Goal: Submit feedback/report problem: Ask a question

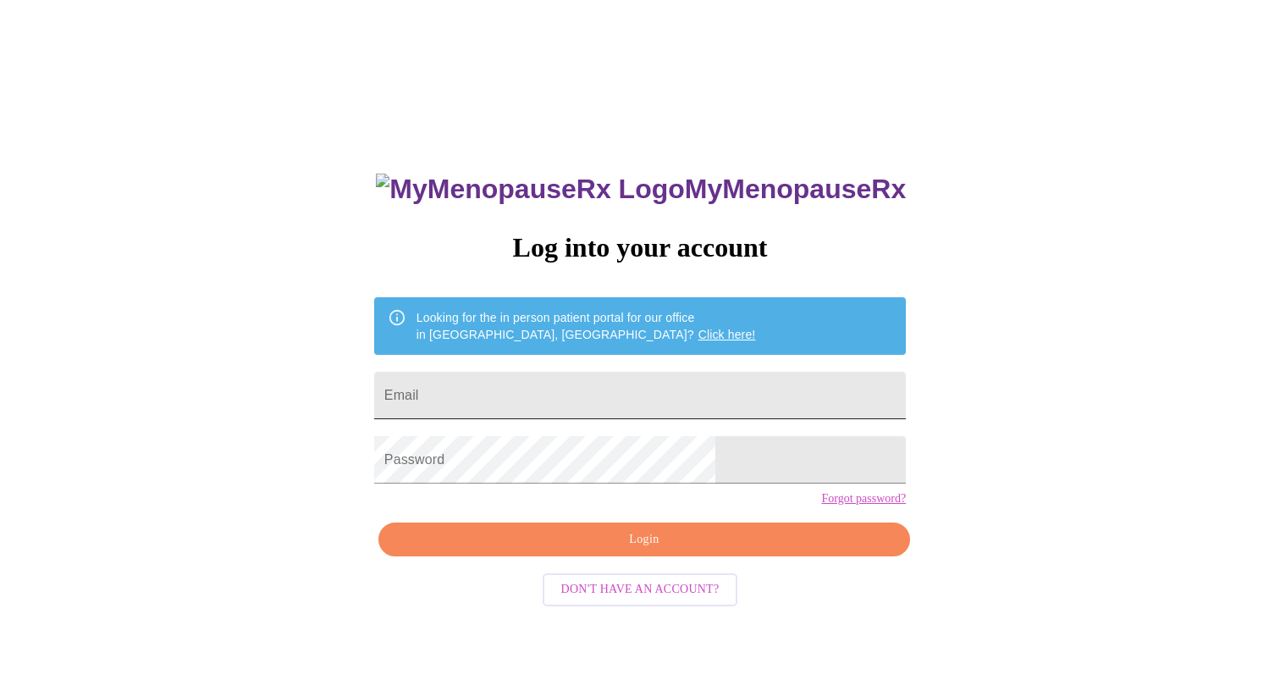
click at [544, 387] on input "Email" at bounding box center [640, 395] width 532 height 47
type input "[EMAIL_ADDRESS][DOMAIN_NAME]"
click at [602, 550] on span "Login" at bounding box center [644, 539] width 493 height 21
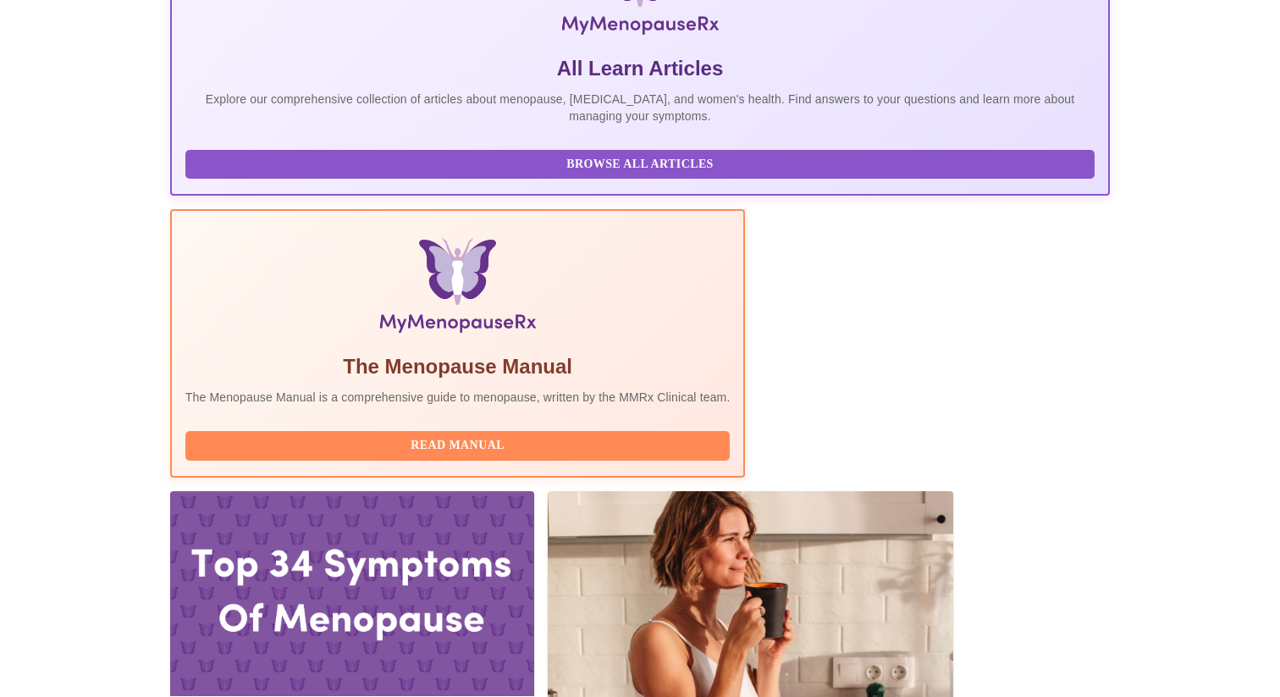
scroll to position [543, 0]
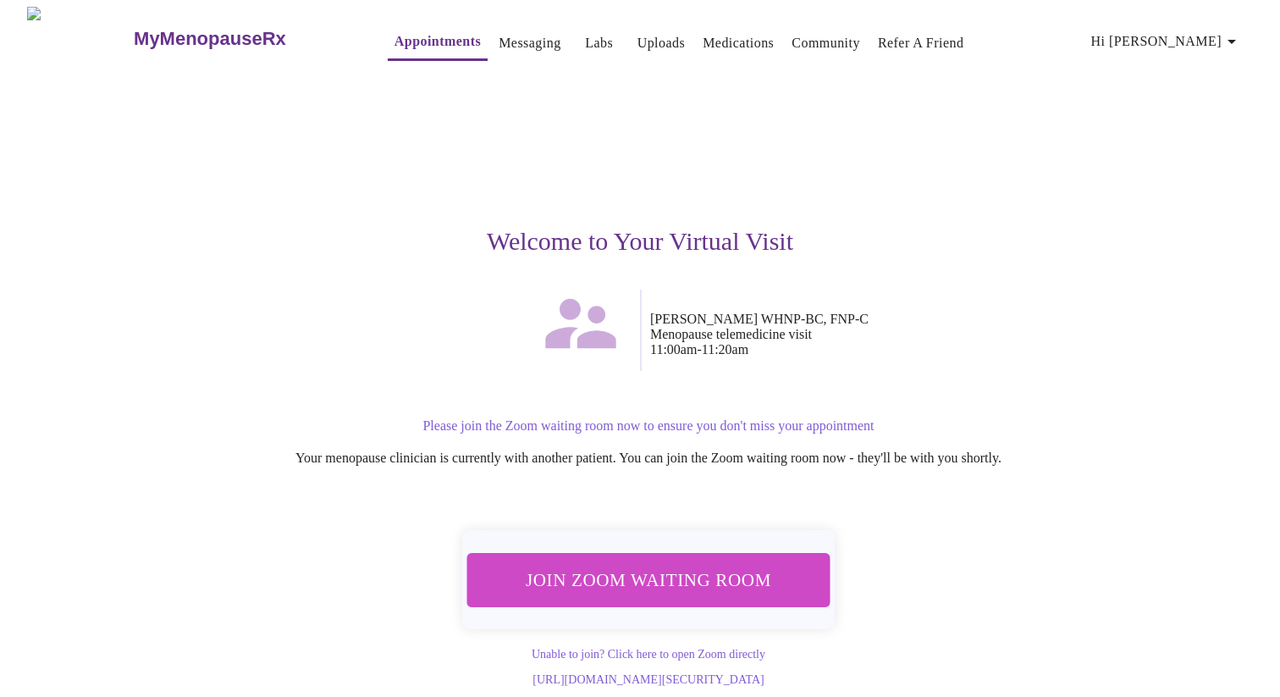
click at [634, 578] on span "Join Zoom Waiting Room" at bounding box center [649, 579] width 332 height 33
click at [615, 577] on span "Join Zoom Waiting Room" at bounding box center [648, 579] width 318 height 31
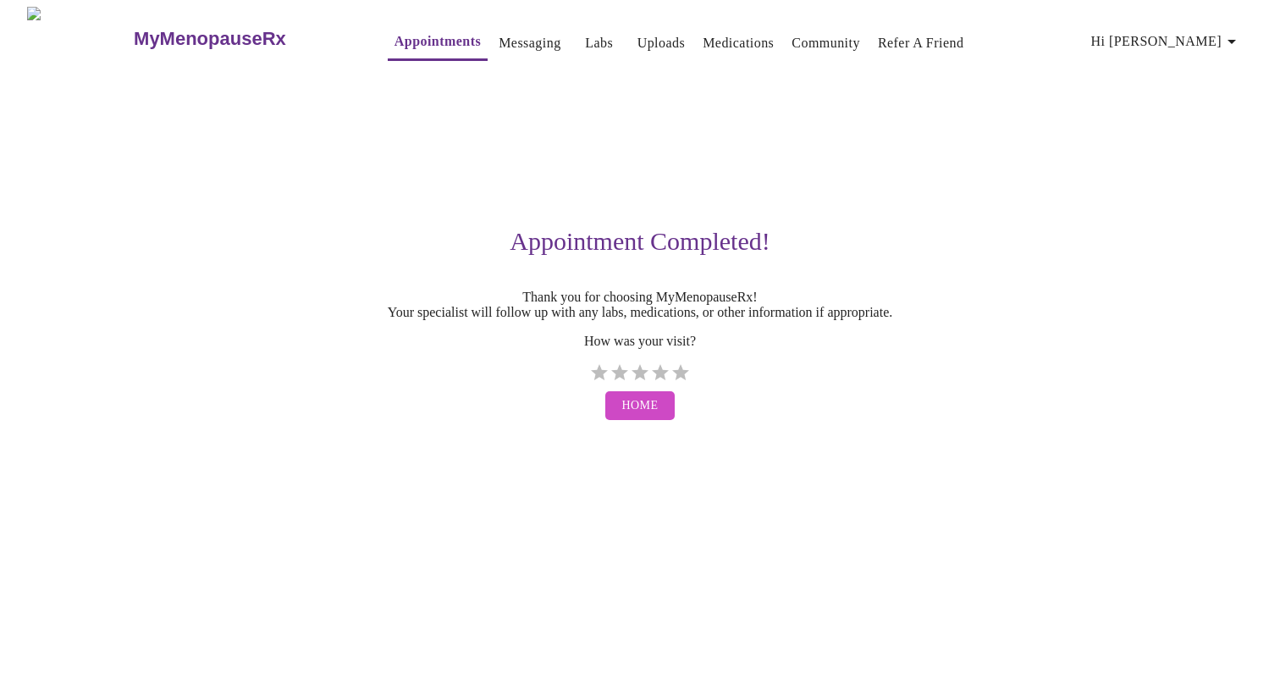
click at [585, 37] on link "Labs" at bounding box center [599, 43] width 28 height 24
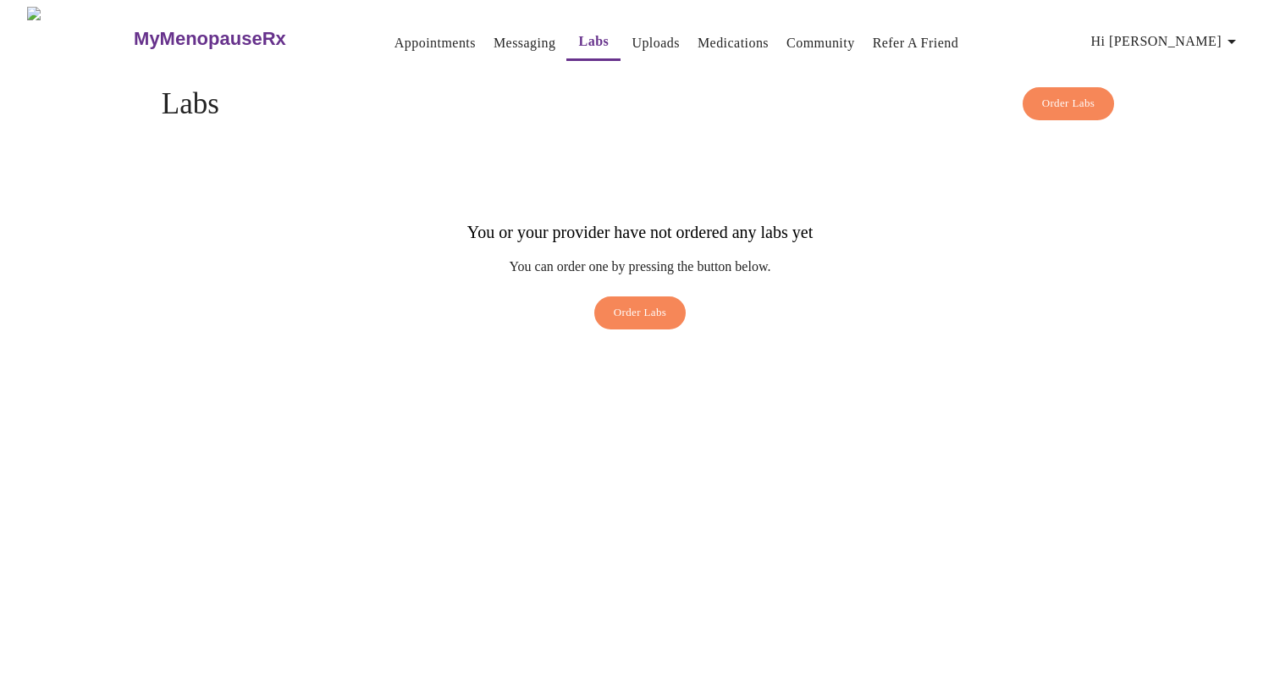
click at [632, 36] on link "Uploads" at bounding box center [656, 43] width 48 height 24
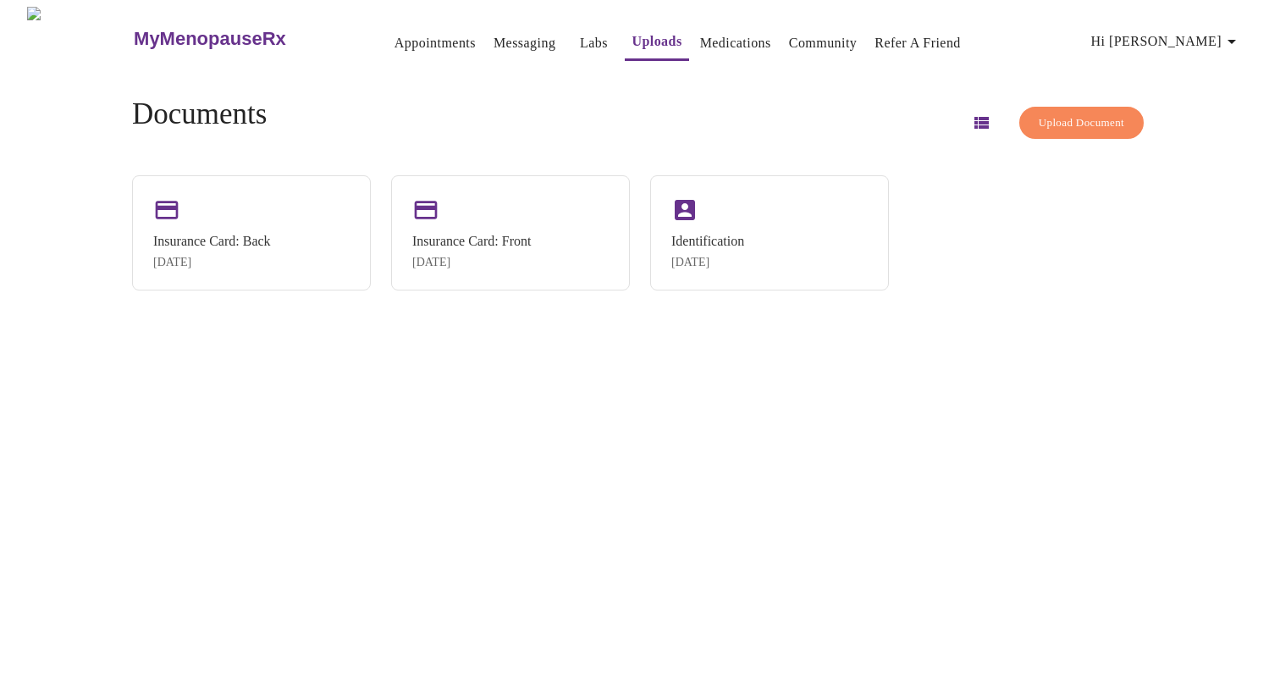
click at [1039, 119] on span "Upload Document" at bounding box center [1082, 122] width 86 height 19
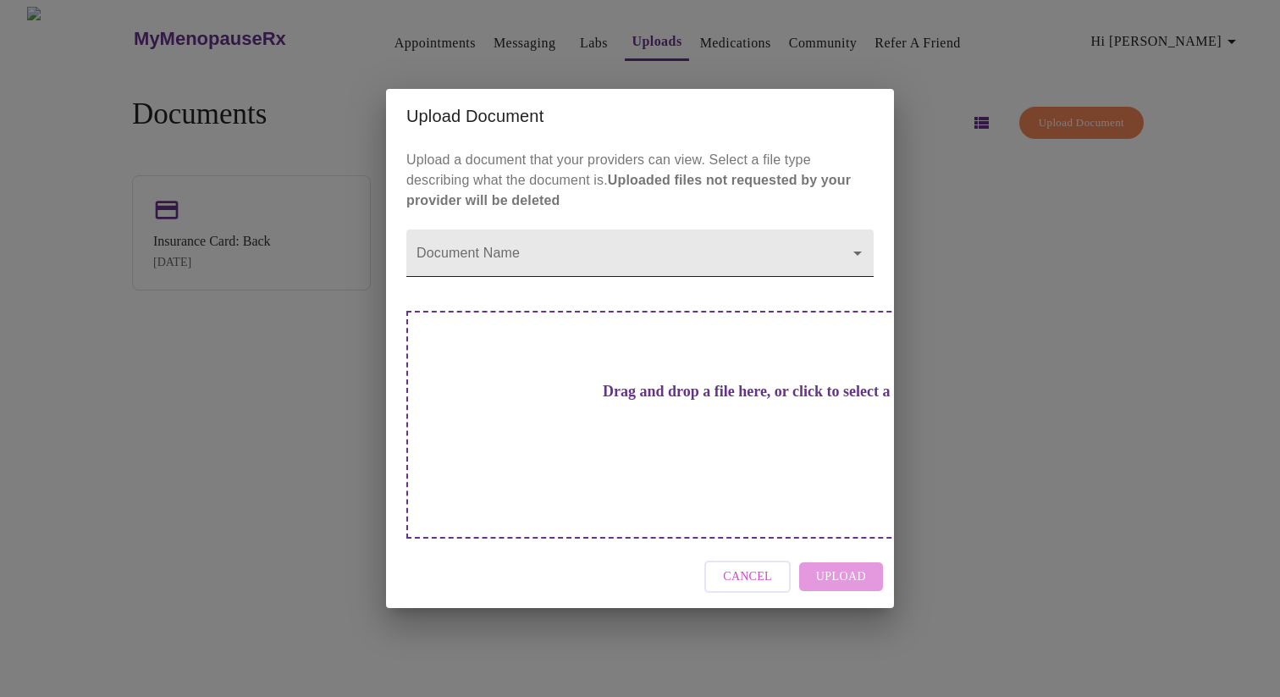
click at [604, 279] on body "MyMenopauseRx Appointments Messaging Labs Uploads Medications Community Refer a…" at bounding box center [640, 355] width 1267 height 697
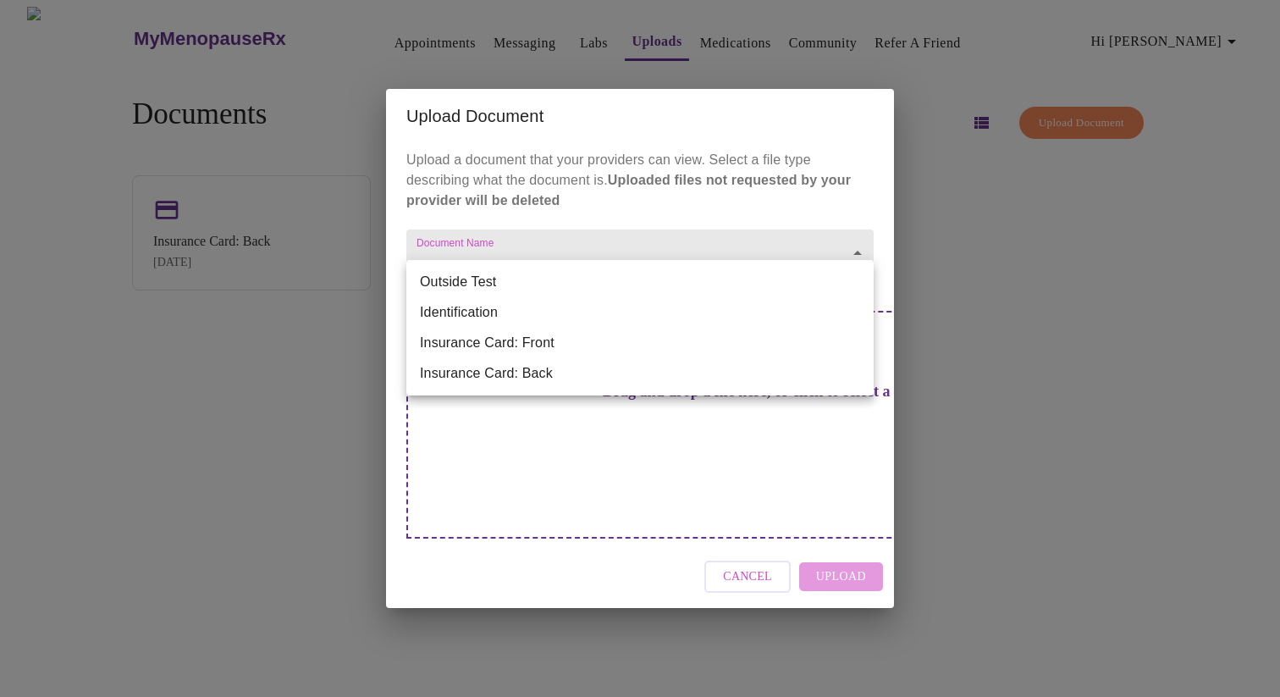
click at [583, 291] on li "Outside Test" at bounding box center [639, 282] width 467 height 30
type input "Outside Test"
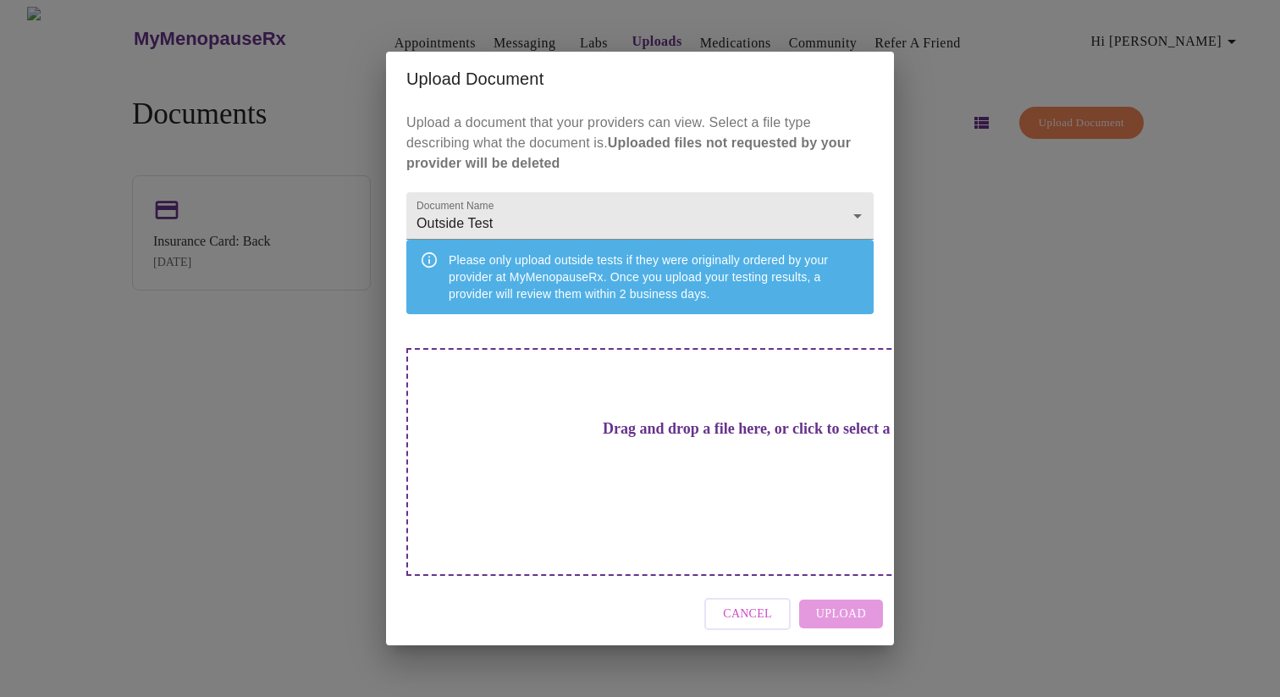
click at [615, 438] on h3 "Drag and drop a file here, or click to select a file" at bounding box center [758, 429] width 467 height 18
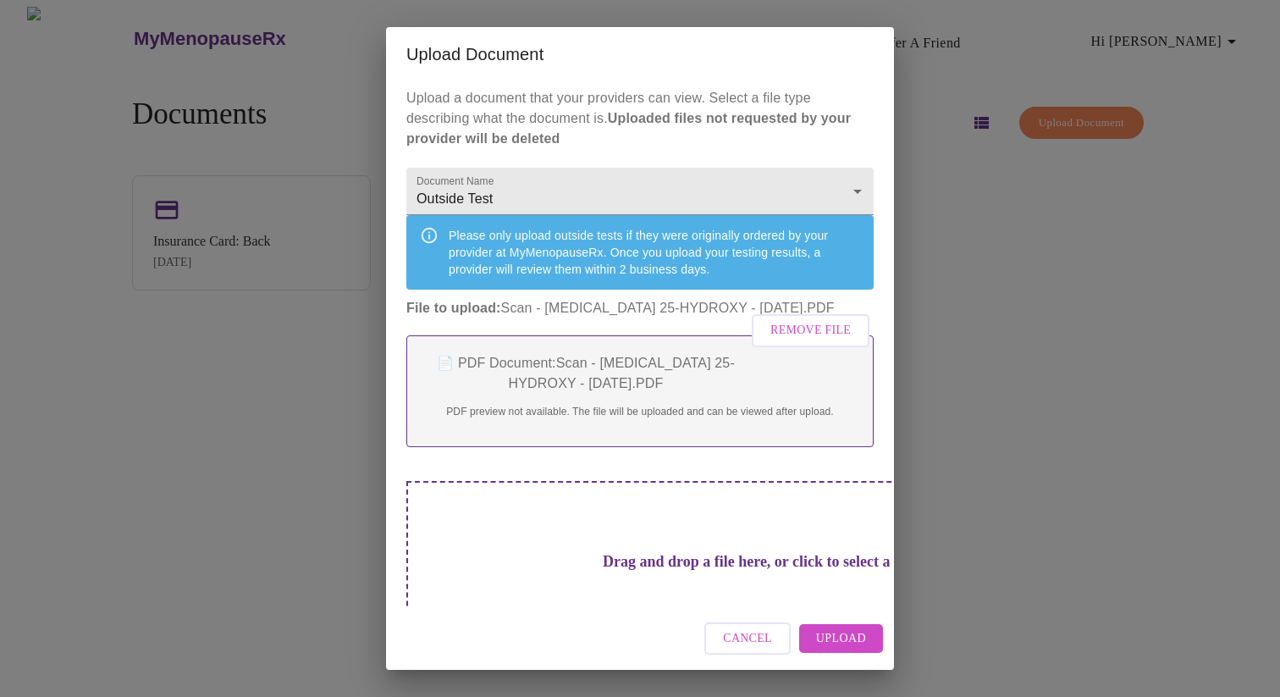
scroll to position [67, 0]
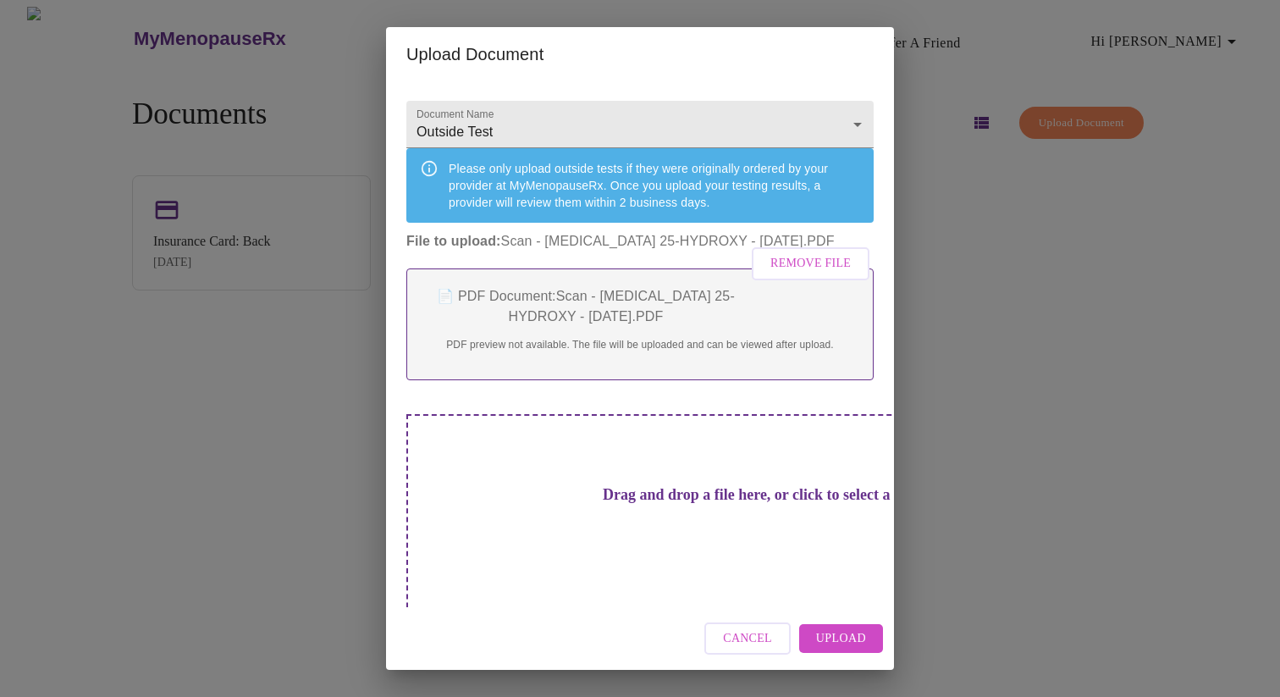
click at [713, 527] on div "Drag and drop a file here, or click to select a file" at bounding box center [758, 528] width 704 height 228
click at [788, 274] on span "Remove File" at bounding box center [810, 263] width 80 height 21
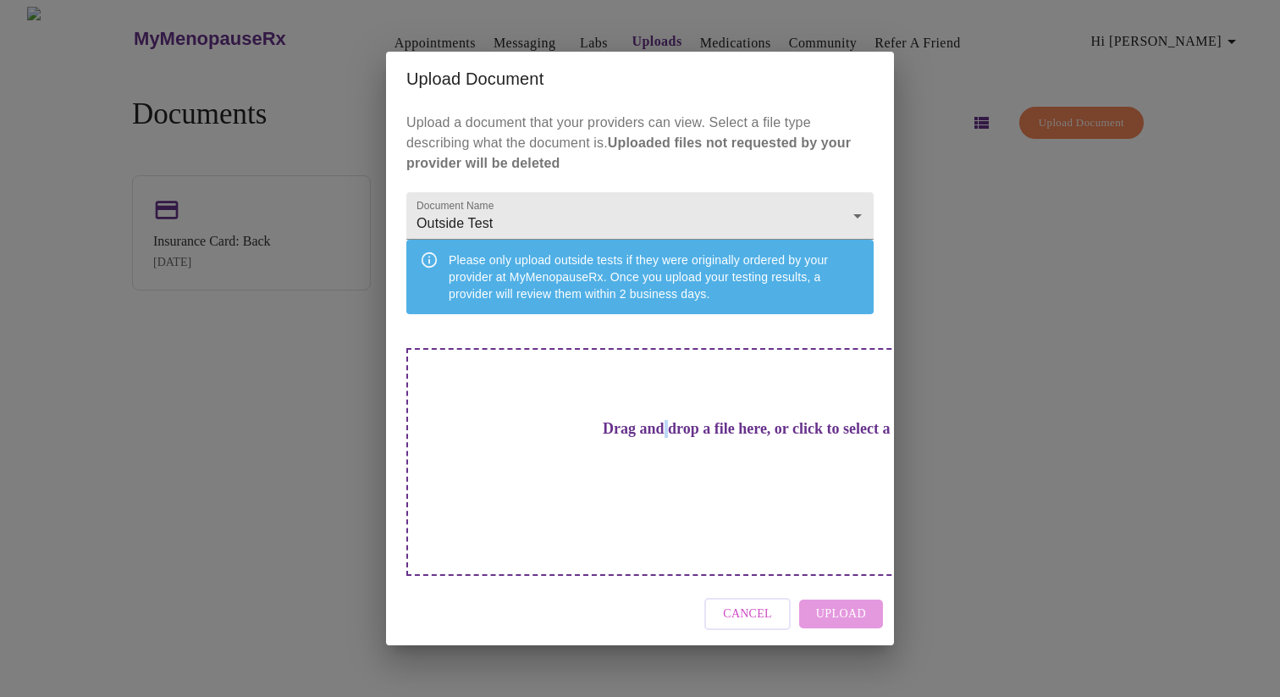
click at [590, 438] on h3 "Drag and drop a file here, or click to select a file" at bounding box center [758, 429] width 467 height 18
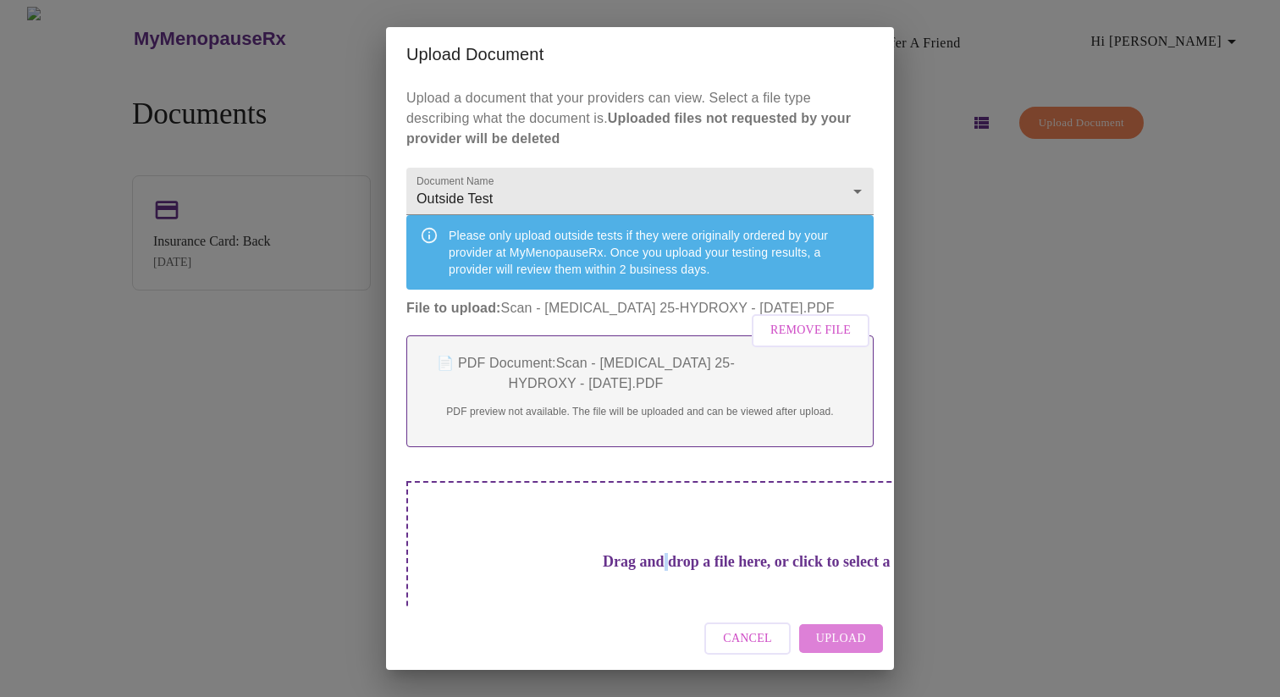
click at [853, 636] on span "Upload" at bounding box center [841, 638] width 50 height 21
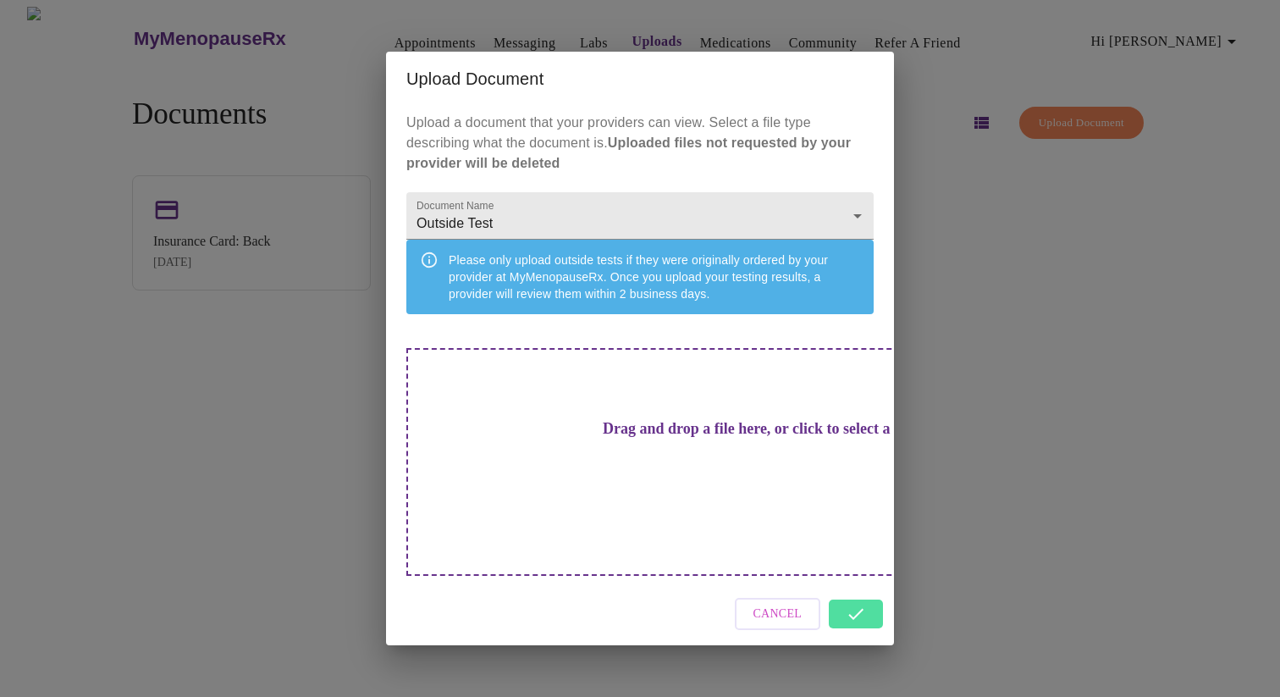
click at [640, 438] on h3 "Drag and drop a file here, or click to select a file" at bounding box center [758, 429] width 467 height 18
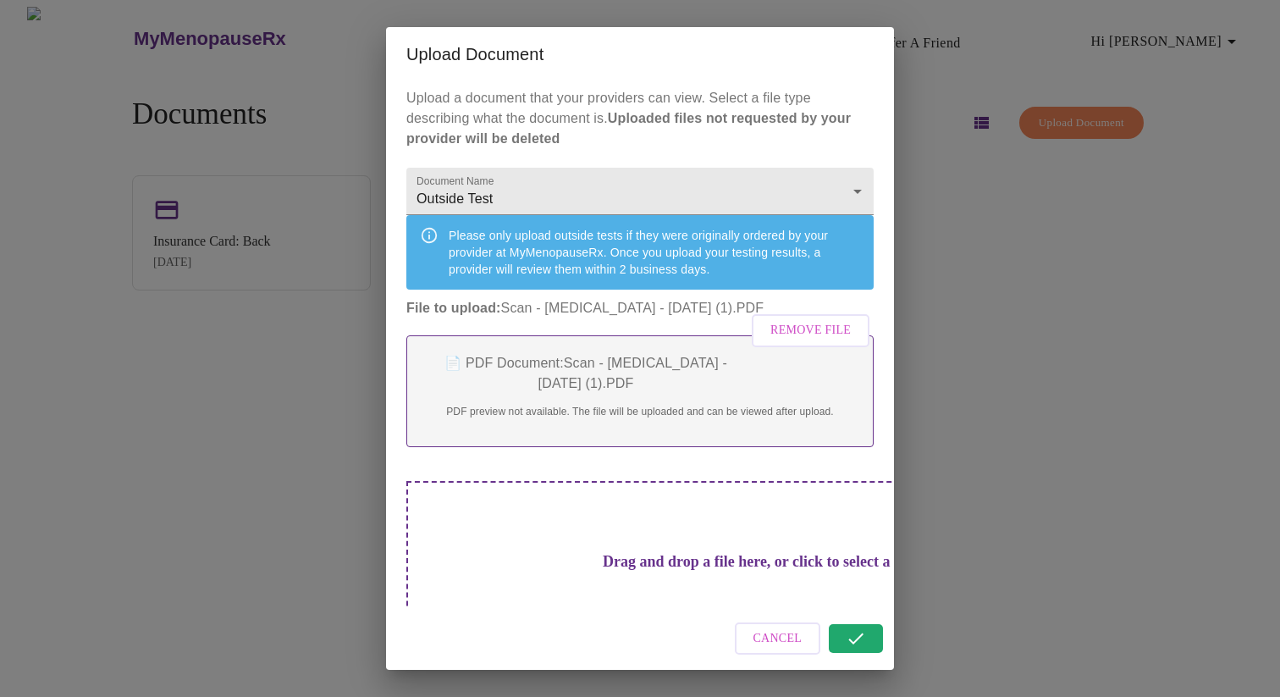
click at [846, 639] on div "Cancel" at bounding box center [640, 638] width 508 height 63
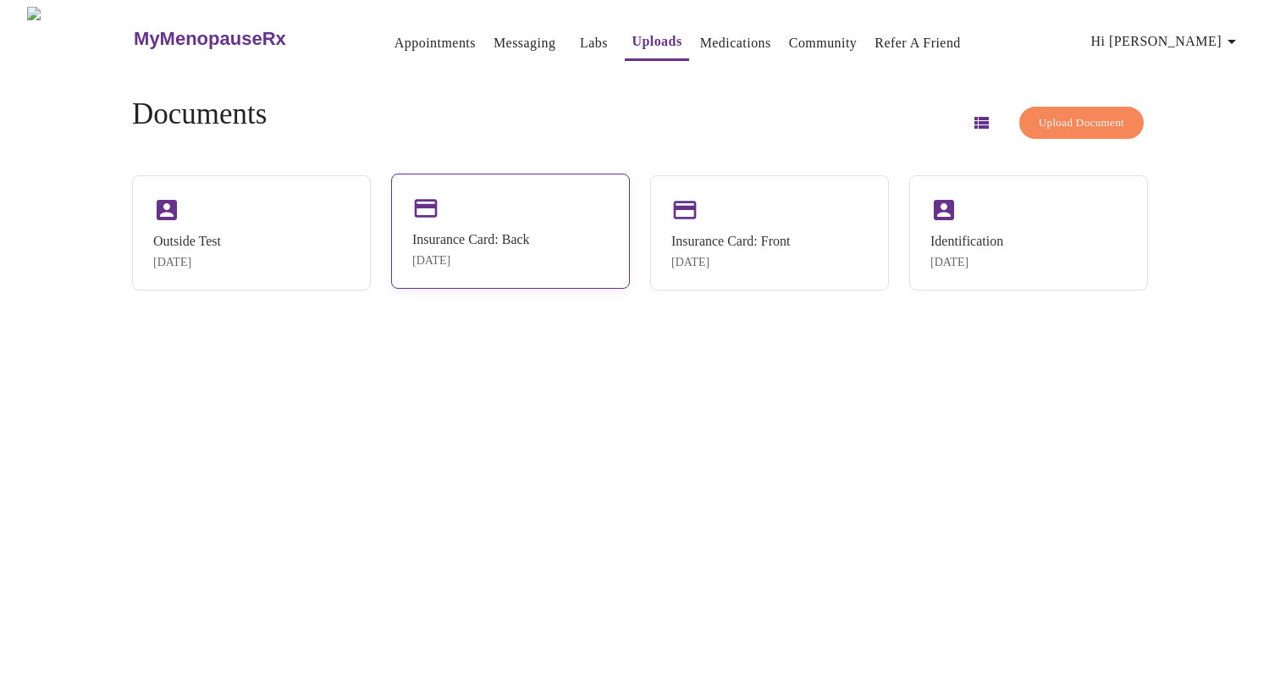
click at [535, 218] on div "Insurance Card: Back [DATE]" at bounding box center [510, 231] width 239 height 115
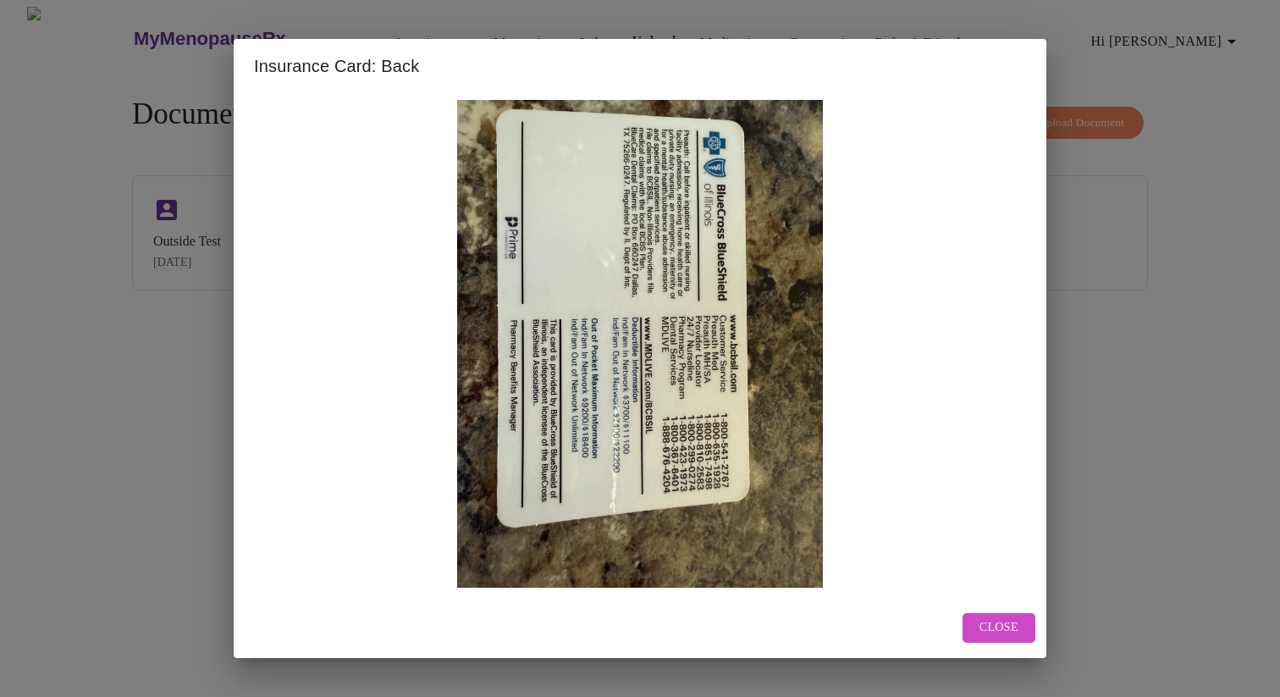
click at [984, 618] on span "Close" at bounding box center [999, 627] width 39 height 21
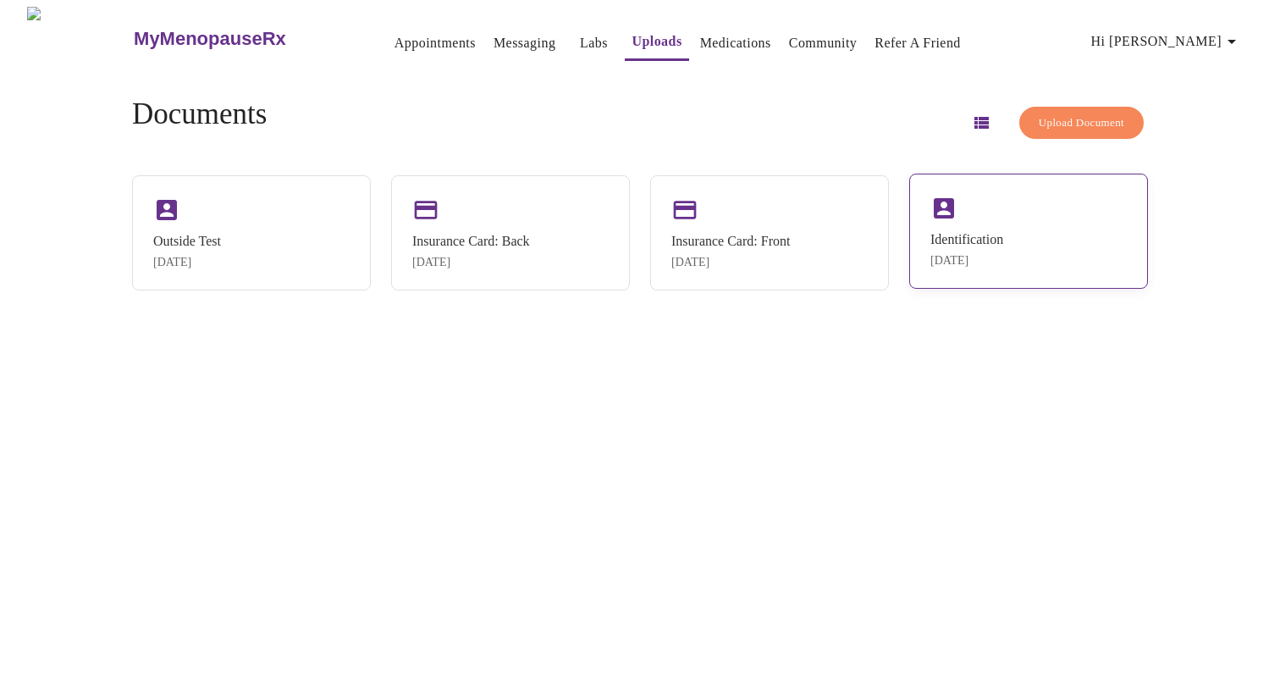
click at [963, 220] on div "Identification [DATE]" at bounding box center [1028, 231] width 239 height 115
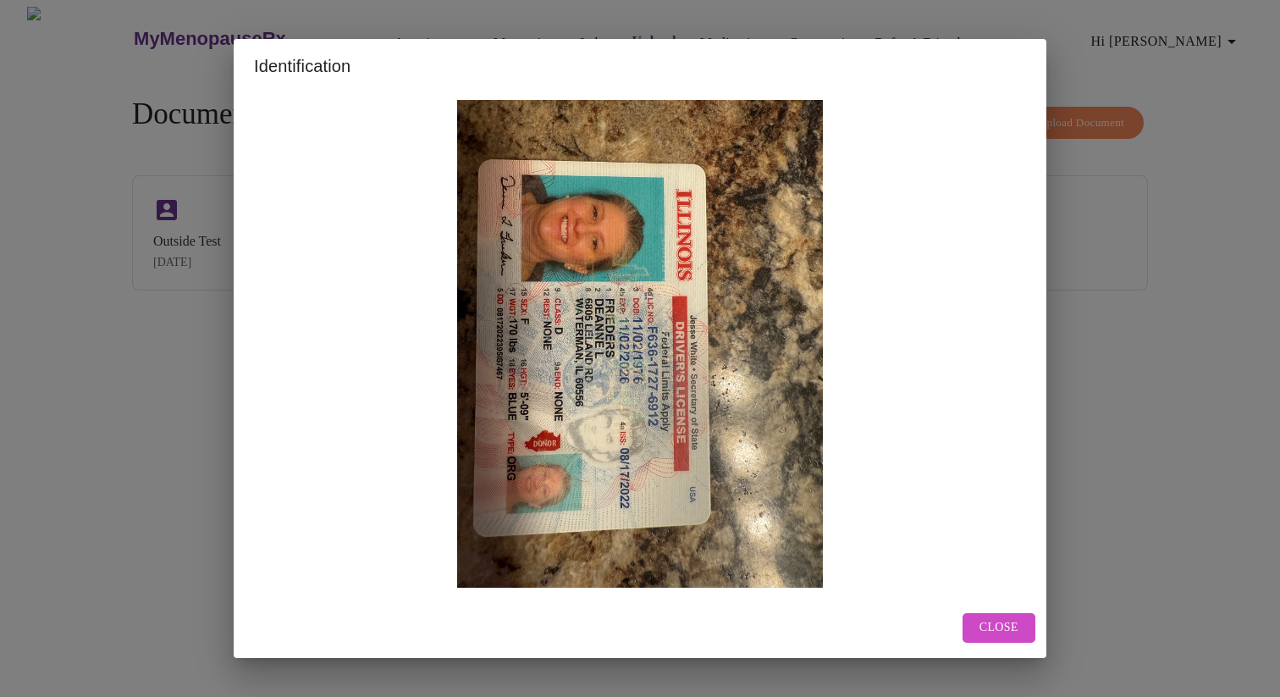
click at [989, 626] on span "Close" at bounding box center [999, 627] width 39 height 21
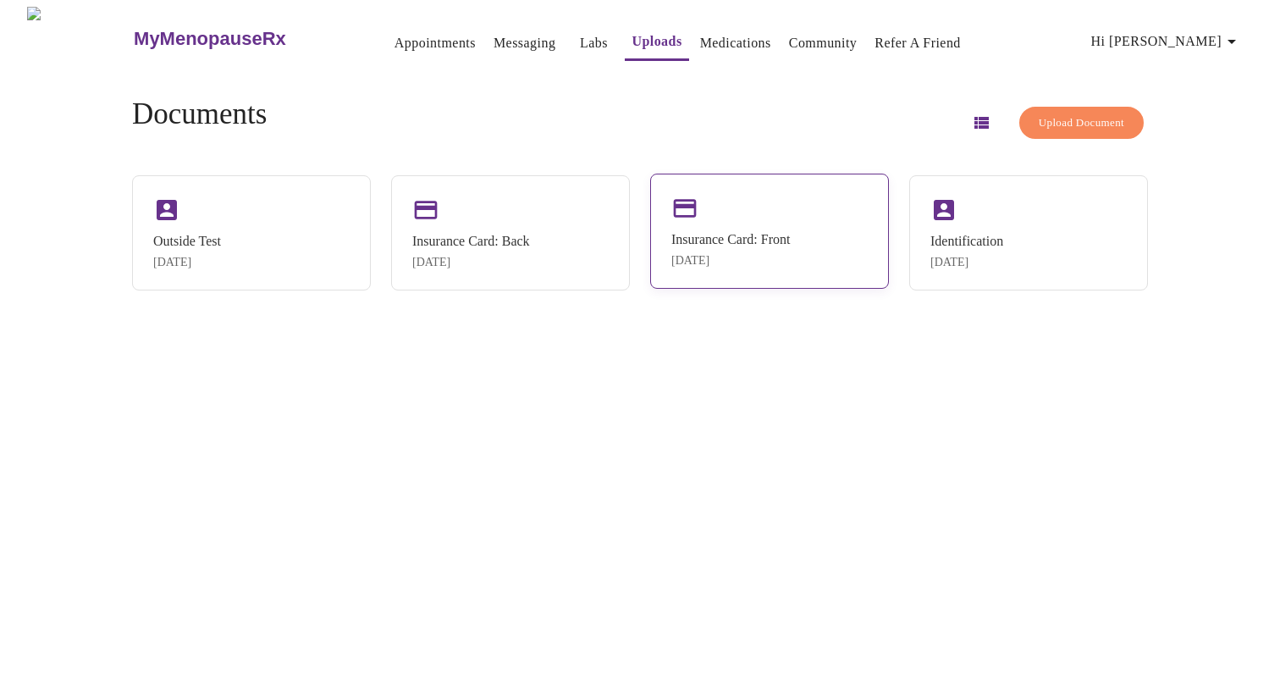
click at [719, 249] on div "Insurance Card: Front [DATE]" at bounding box center [730, 250] width 119 height 36
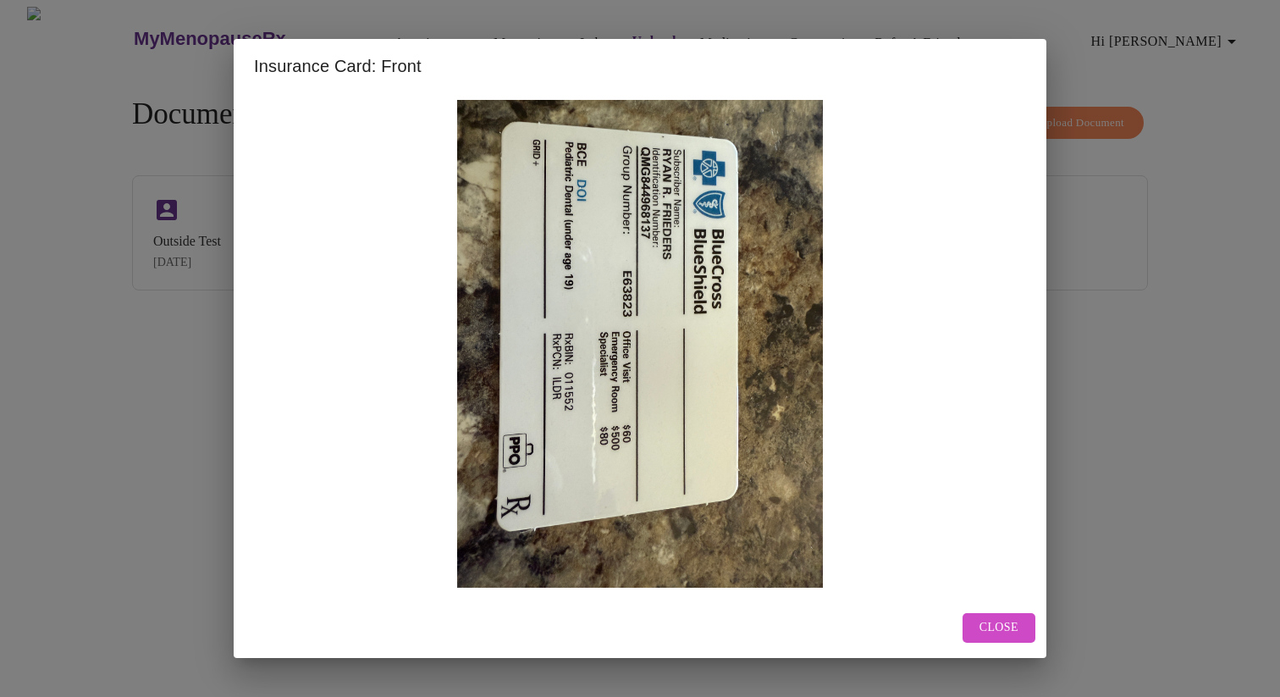
click at [967, 644] on div "Close" at bounding box center [640, 628] width 813 height 60
click at [996, 625] on span "Close" at bounding box center [999, 627] width 39 height 21
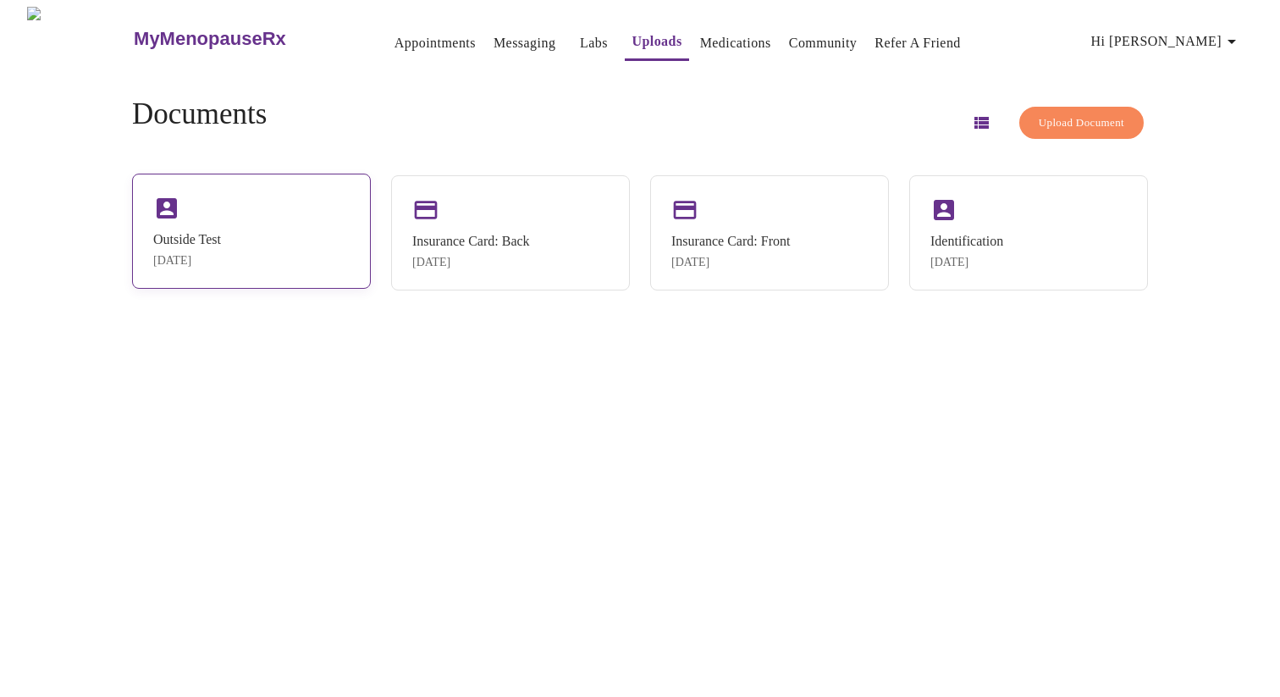
click at [210, 258] on div "[DATE]" at bounding box center [187, 261] width 68 height 14
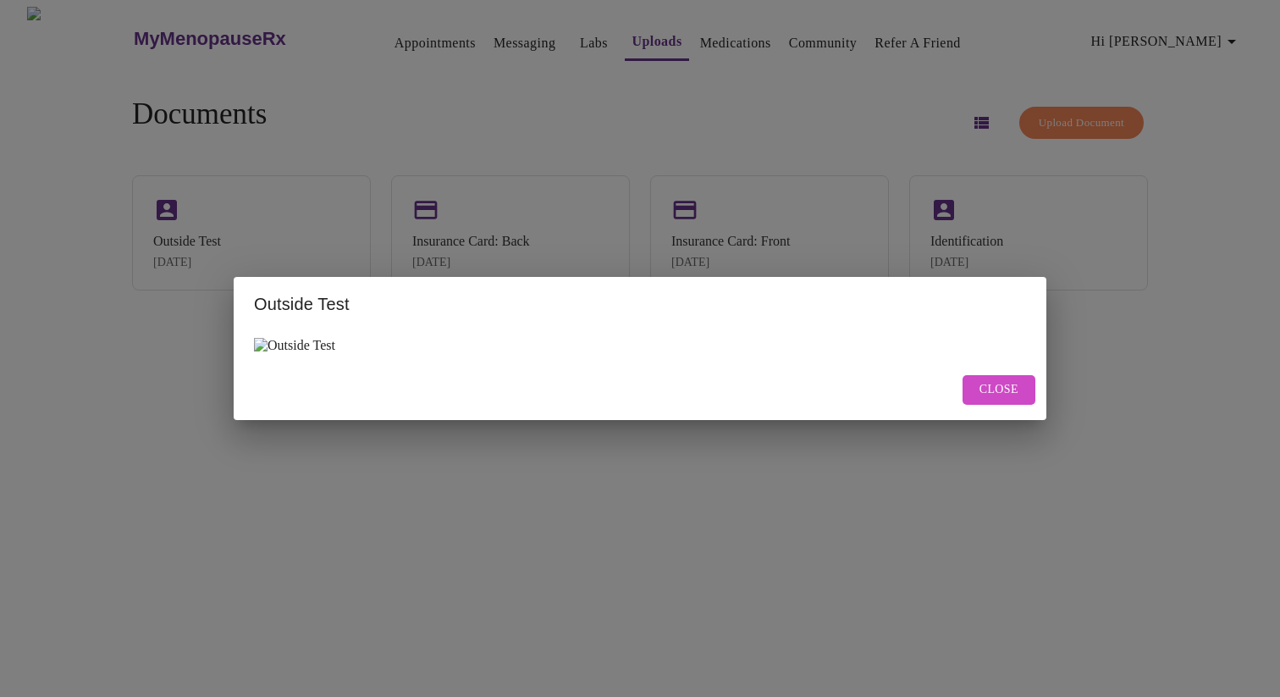
click at [300, 349] on img at bounding box center [294, 345] width 81 height 15
click at [262, 339] on img at bounding box center [294, 345] width 81 height 15
click at [1024, 393] on button "Close" at bounding box center [999, 390] width 73 height 30
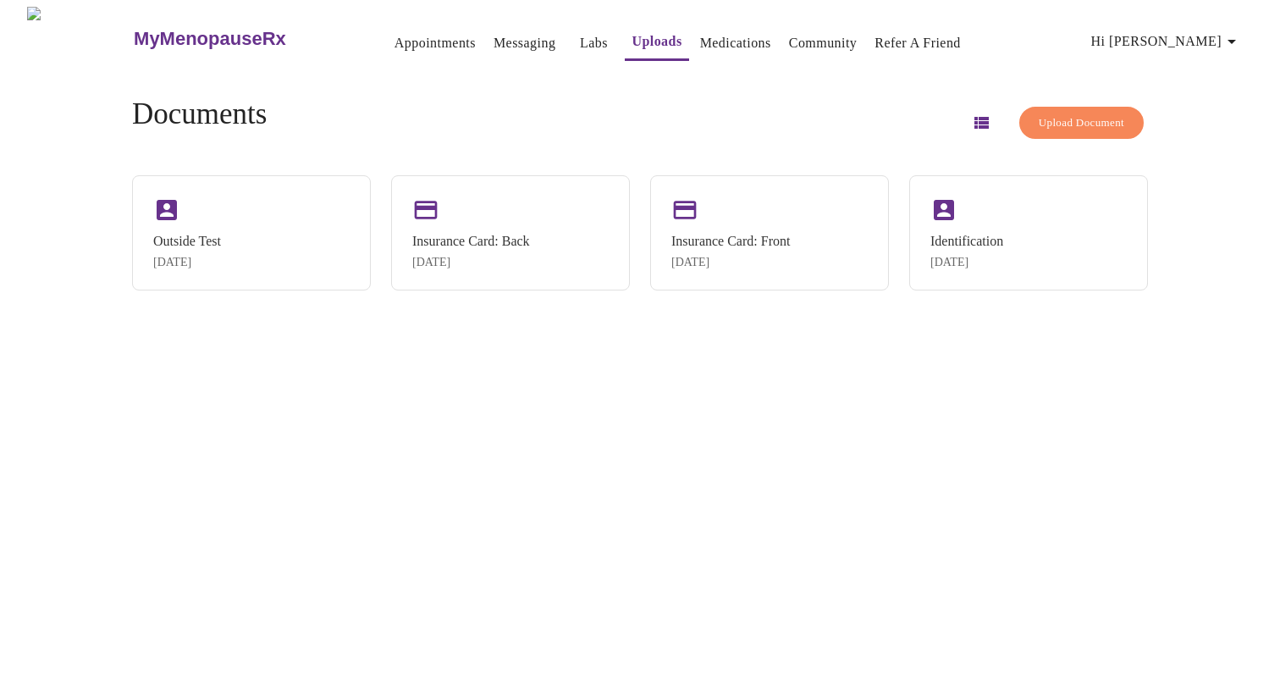
click at [1201, 32] on span "Hi [PERSON_NAME]" at bounding box center [1166, 42] width 151 height 24
click at [1035, 119] on div at bounding box center [640, 348] width 1280 height 697
click at [1039, 120] on span "Upload Document" at bounding box center [1082, 122] width 86 height 19
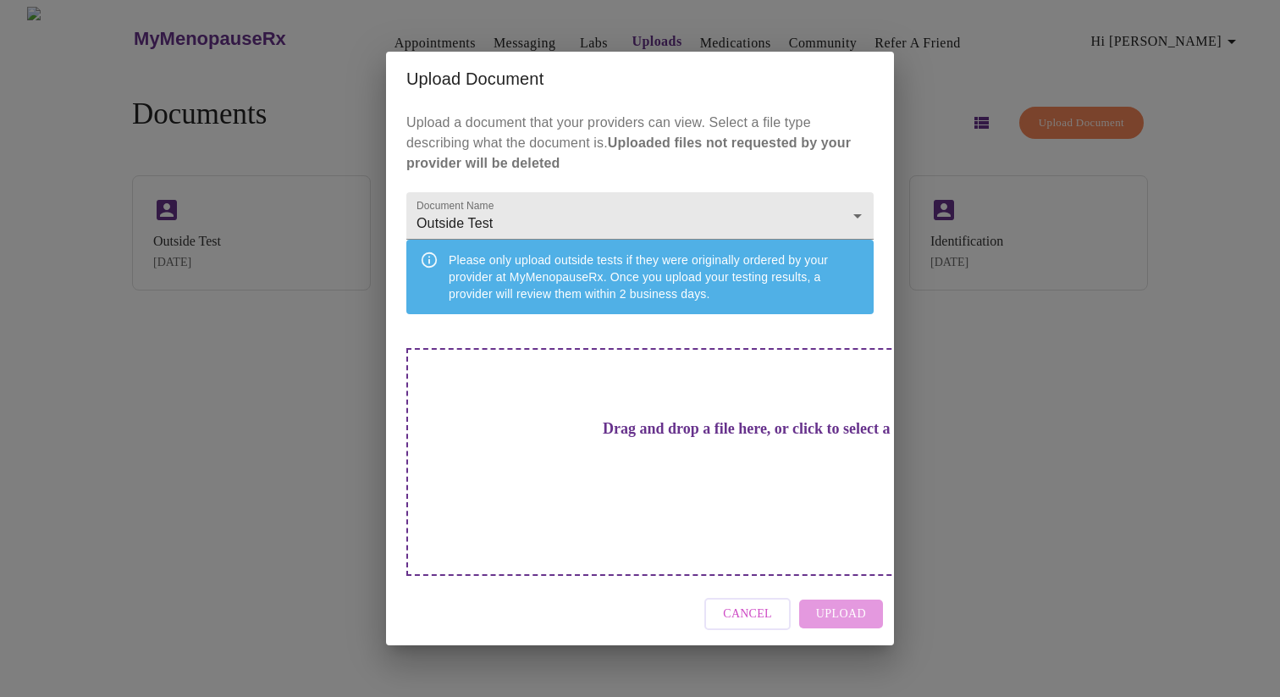
click at [530, 428] on div "Drag and drop a file here, or click to select a file" at bounding box center [758, 462] width 704 height 228
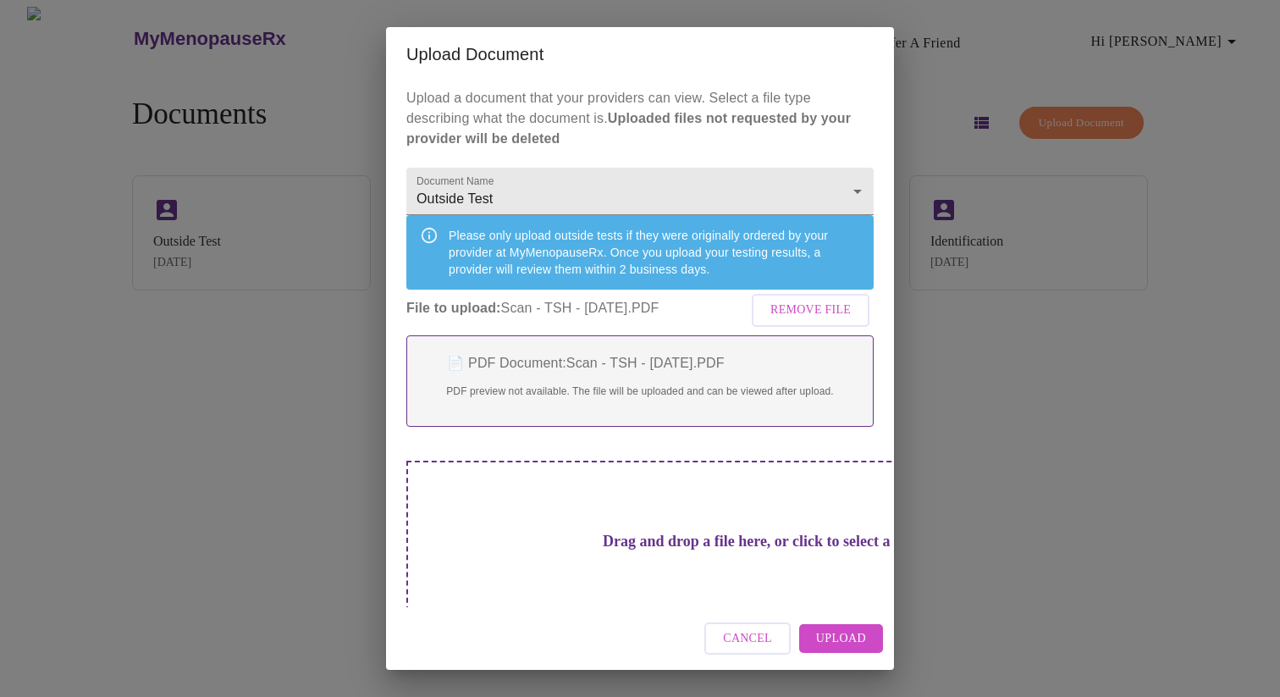
scroll to position [47, 0]
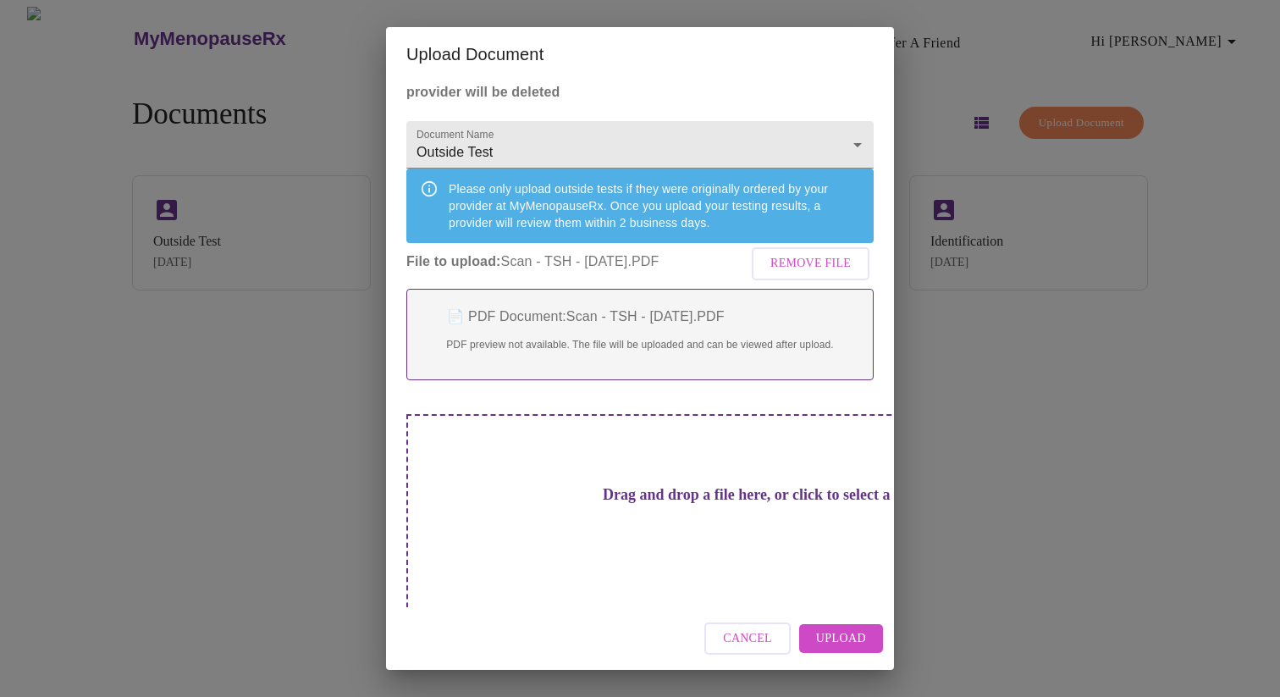
click at [559, 473] on div "Drag and drop a file here, or click to select a file" at bounding box center [758, 528] width 704 height 228
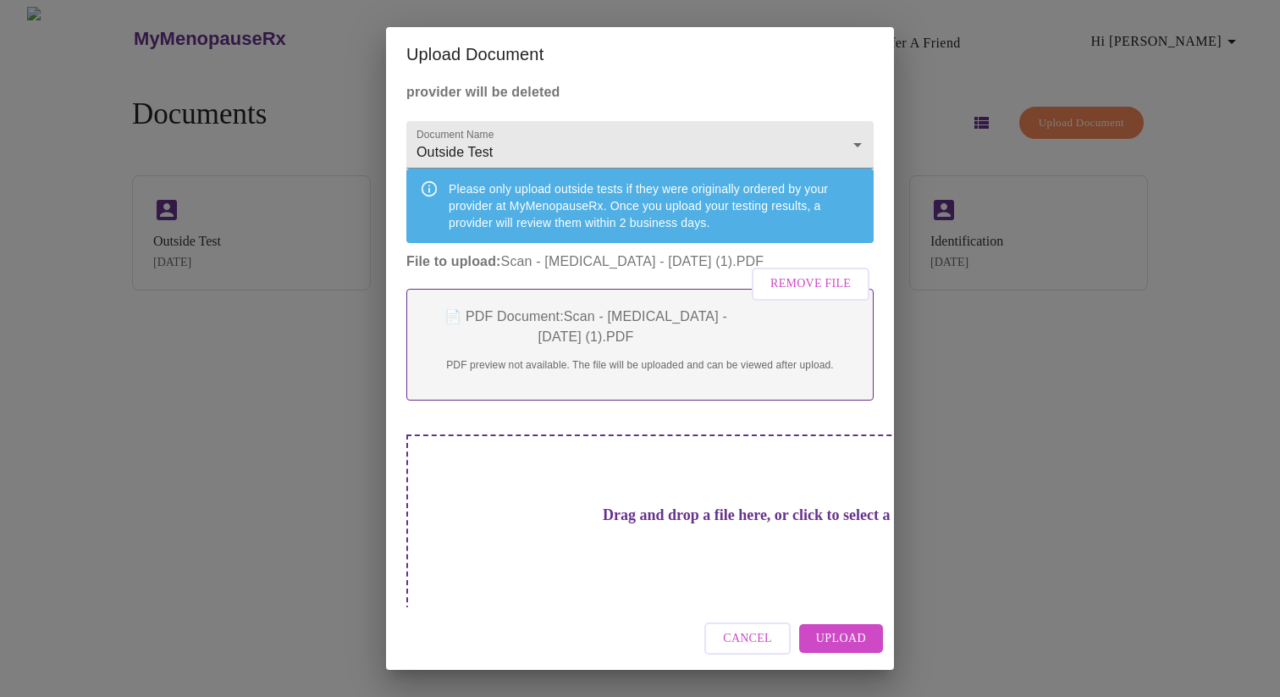
click at [798, 292] on span "Remove File" at bounding box center [810, 283] width 80 height 21
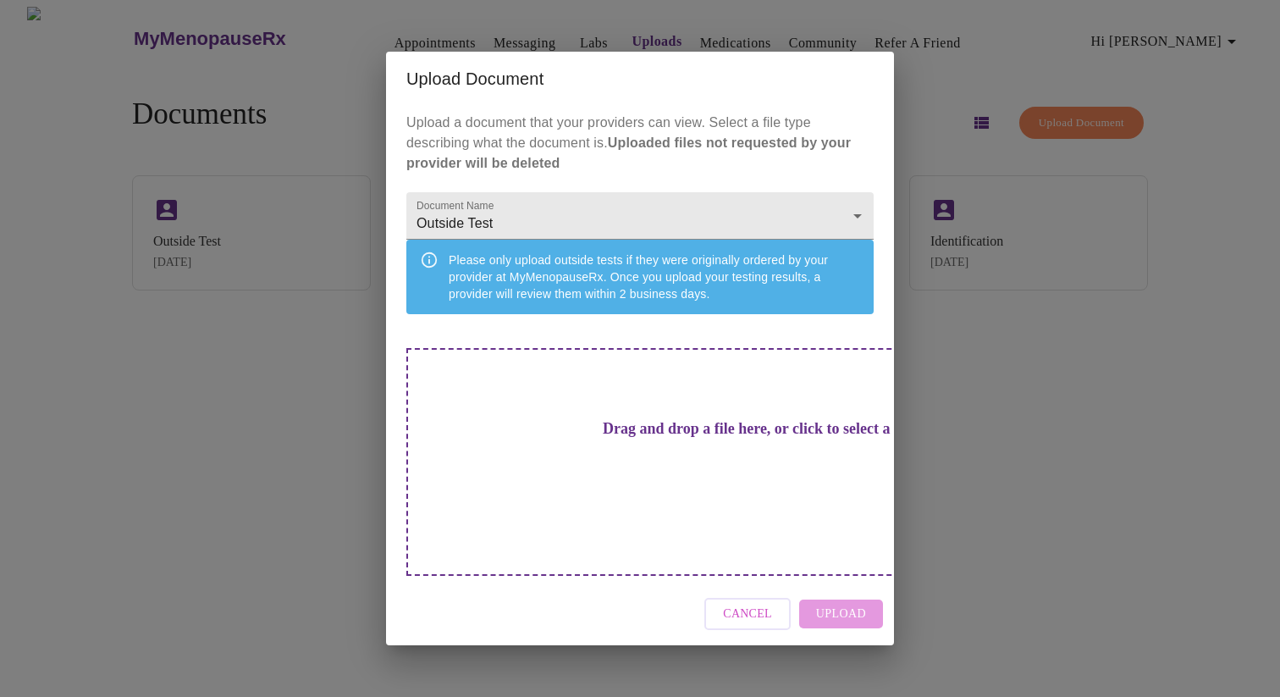
scroll to position [0, 0]
click at [596, 442] on div "Drag and drop a file here, or click to select a file" at bounding box center [758, 462] width 704 height 228
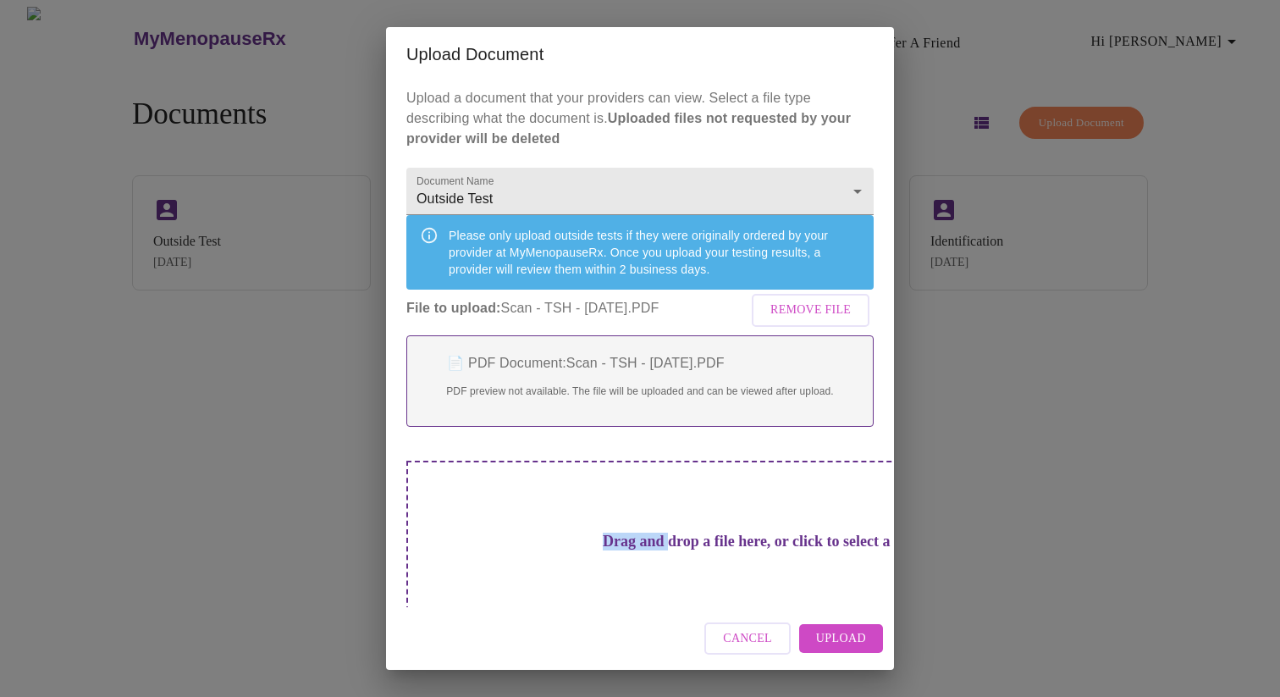
scroll to position [47, 0]
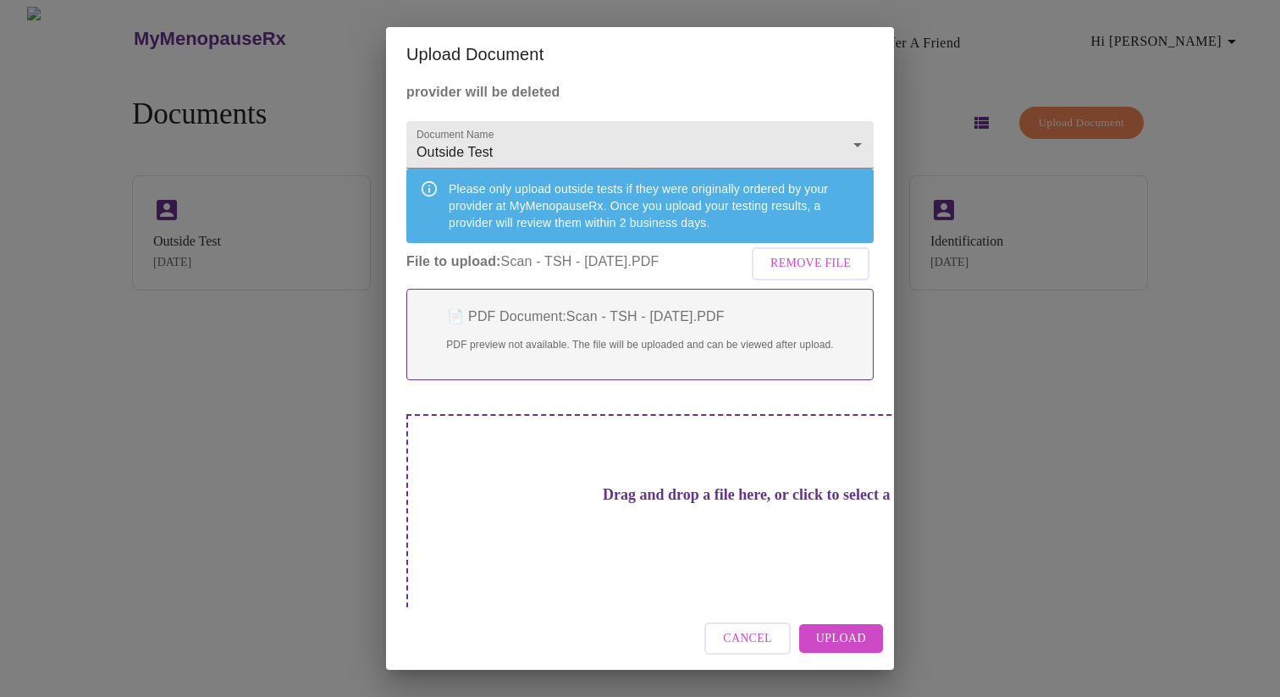
click at [656, 504] on h3 "Drag and drop a file here, or click to select a file" at bounding box center [758, 495] width 467 height 18
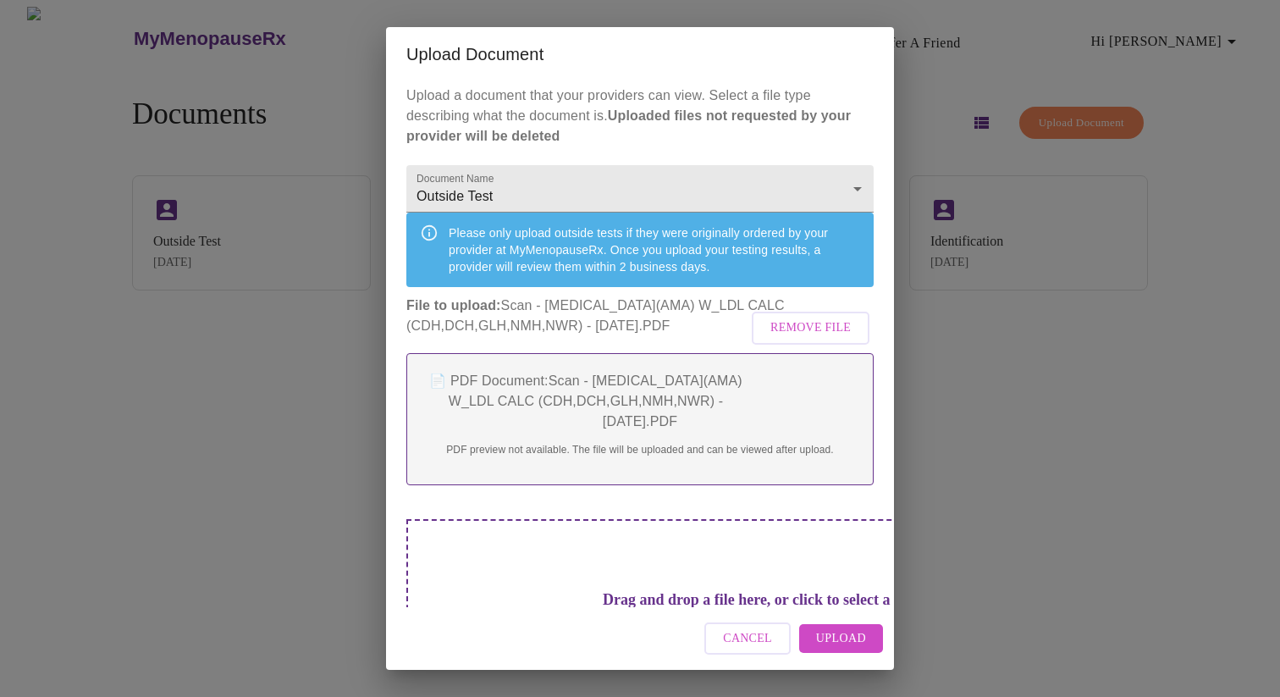
scroll to position [0, 0]
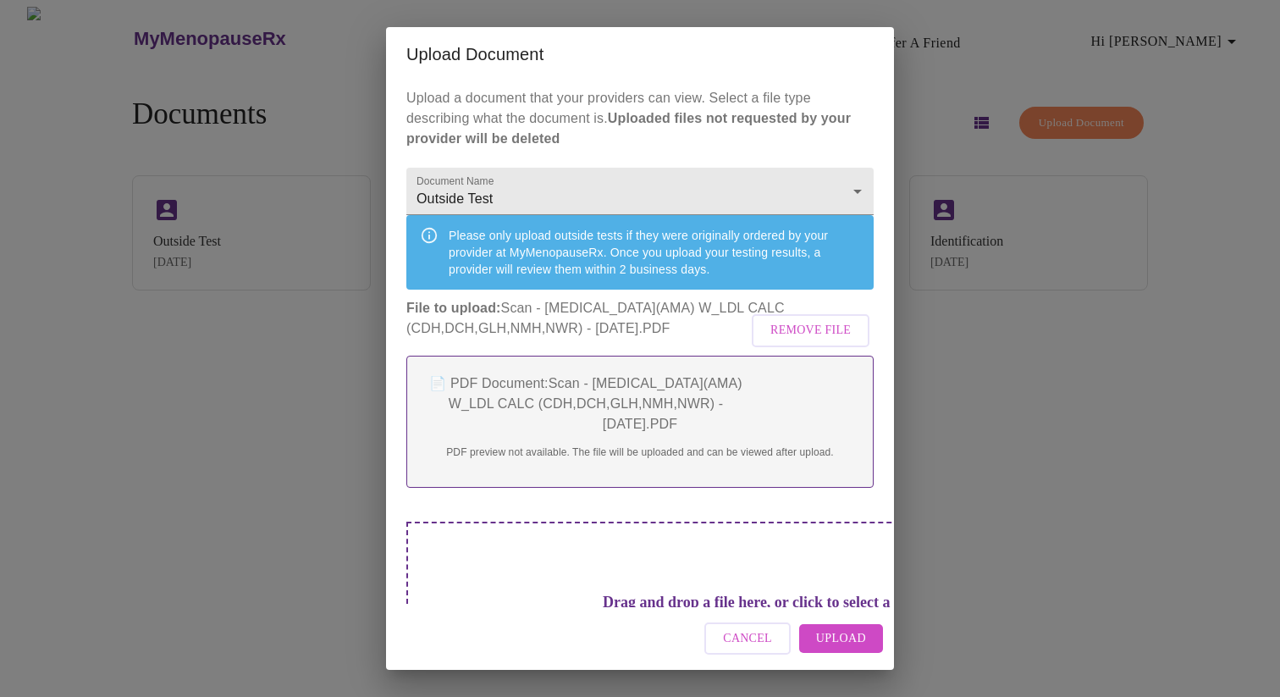
click at [744, 644] on span "Cancel" at bounding box center [747, 638] width 49 height 21
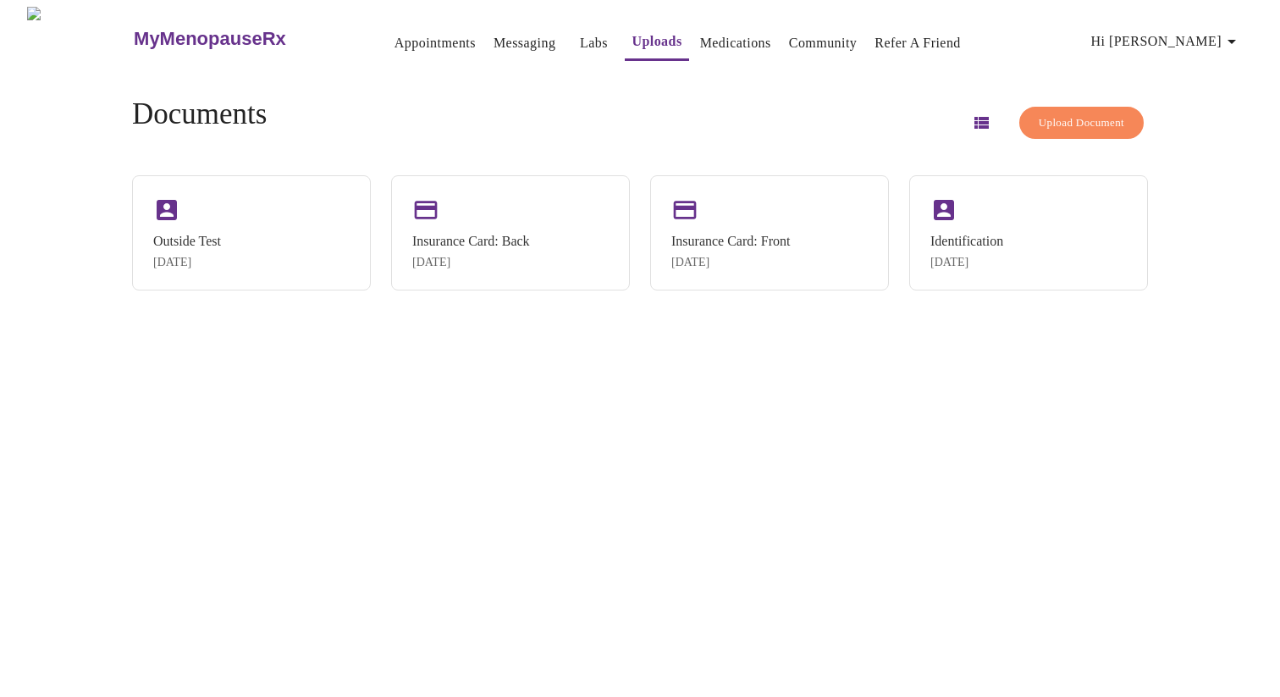
click at [1072, 98] on div "Upload Document" at bounding box center [1054, 123] width 187 height 50
click at [1057, 131] on button "Upload Document" at bounding box center [1081, 123] width 124 height 33
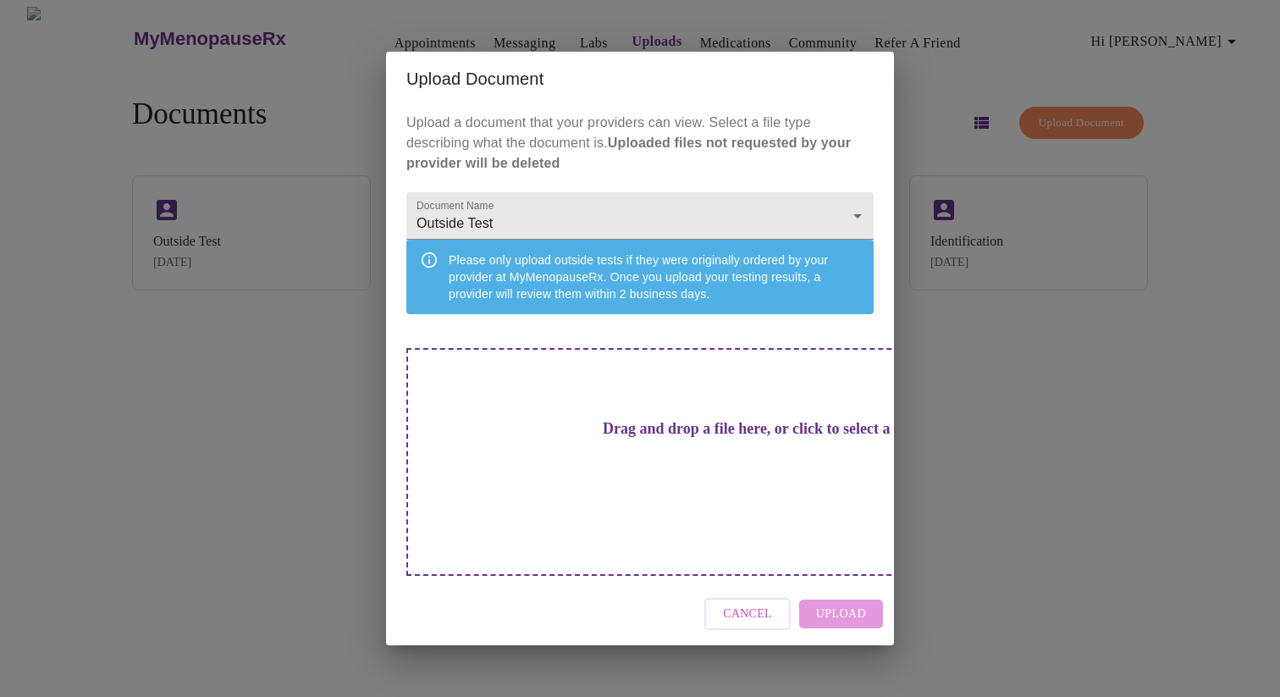
click at [543, 438] on h3 "Drag and drop a file here, or click to select a file" at bounding box center [758, 429] width 467 height 18
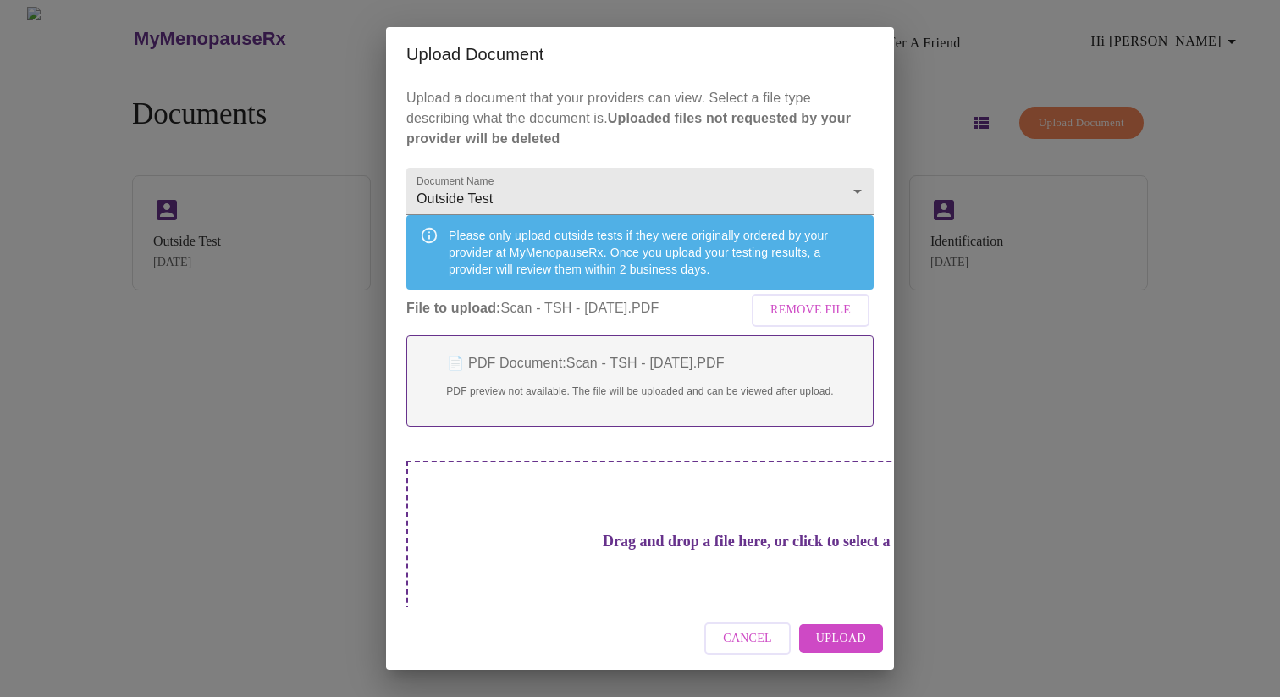
click at [825, 640] on span "Upload" at bounding box center [841, 638] width 50 height 21
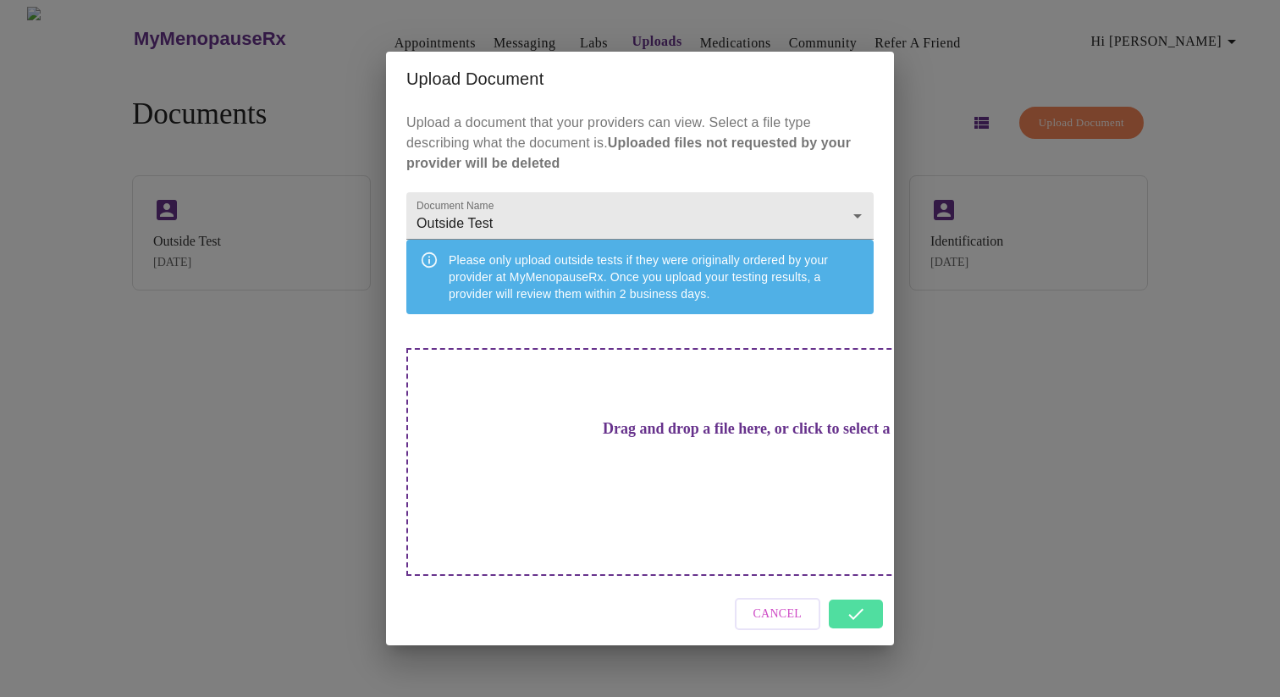
click at [836, 589] on div "Cancel" at bounding box center [640, 613] width 508 height 63
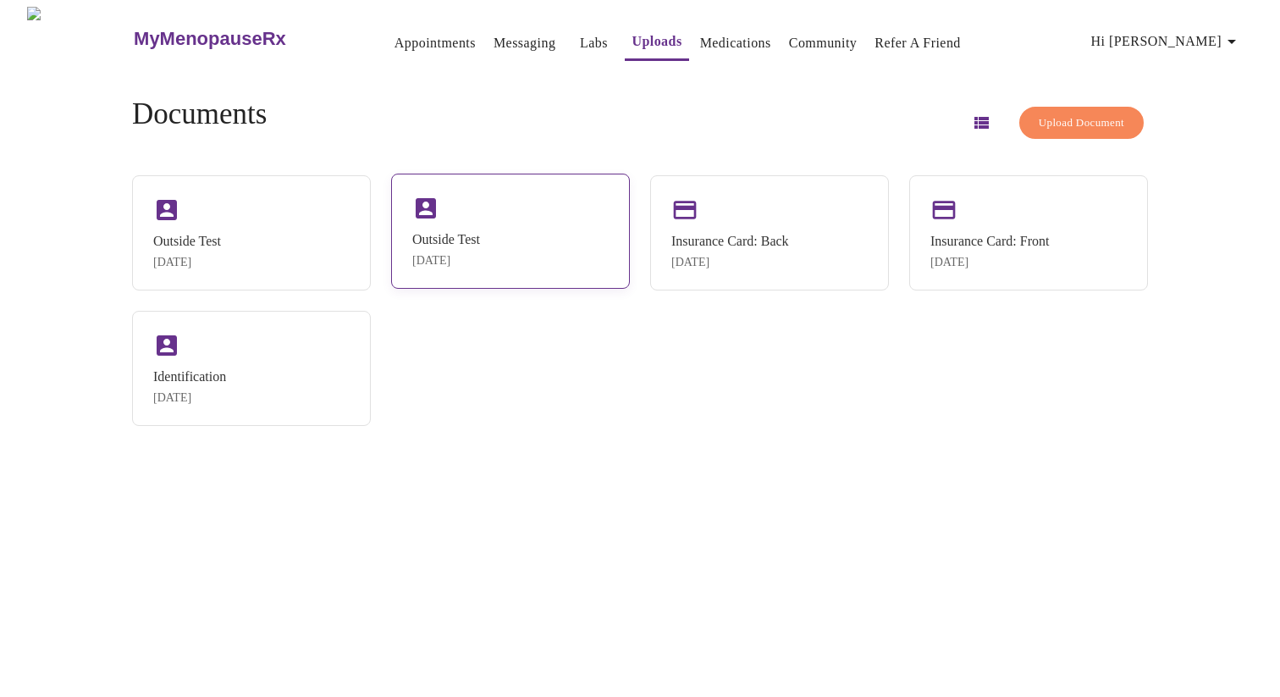
click at [443, 235] on div "Outside Test" at bounding box center [446, 239] width 68 height 15
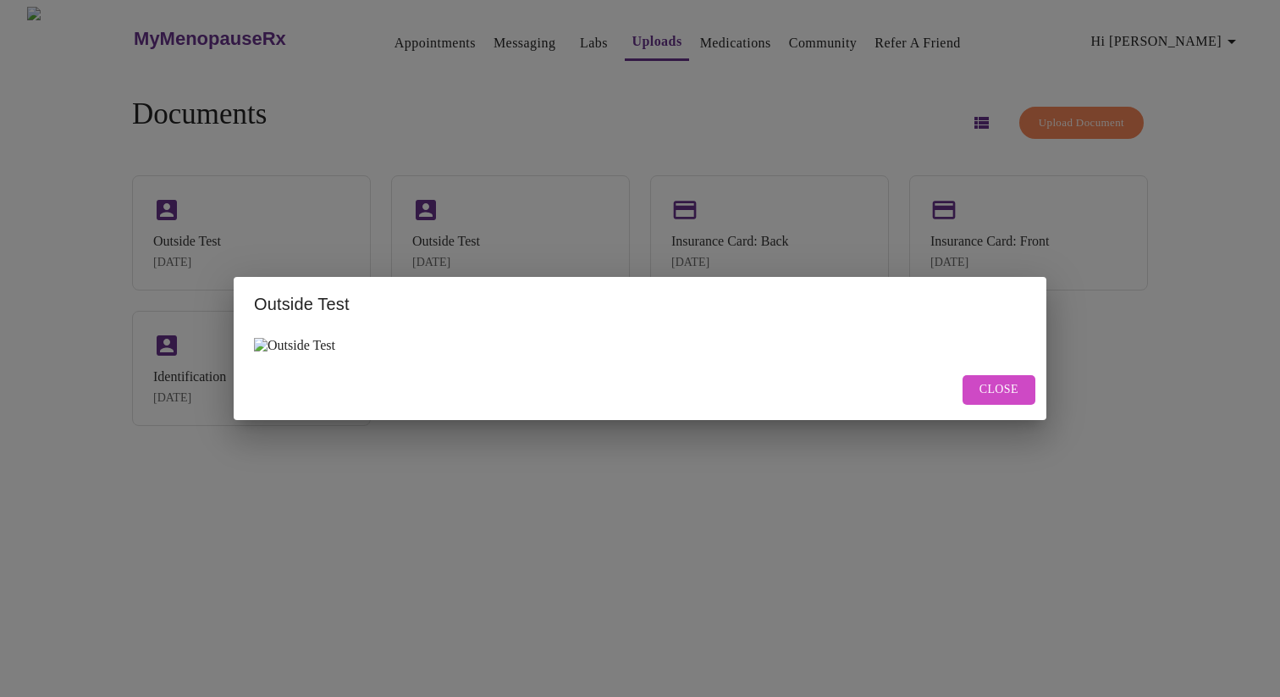
click at [260, 345] on img at bounding box center [294, 345] width 81 height 15
click at [1007, 393] on span "Close" at bounding box center [999, 389] width 39 height 21
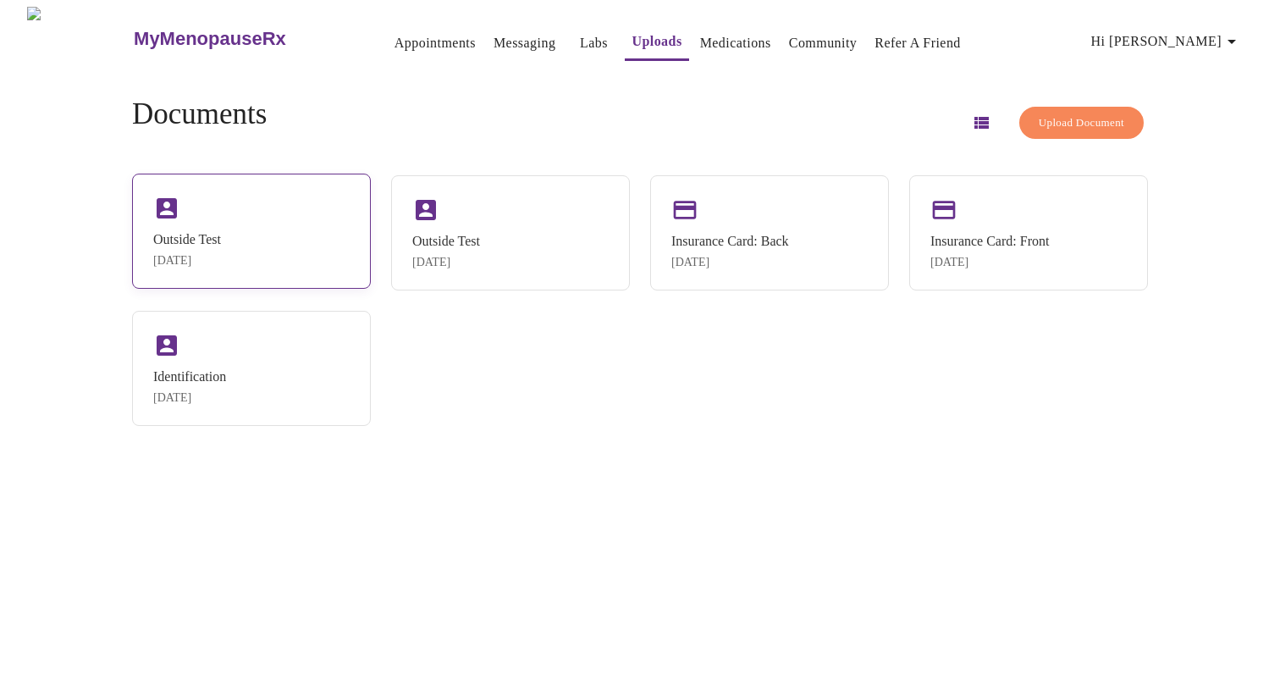
click at [281, 185] on div "Outside Test [DATE]" at bounding box center [251, 231] width 239 height 115
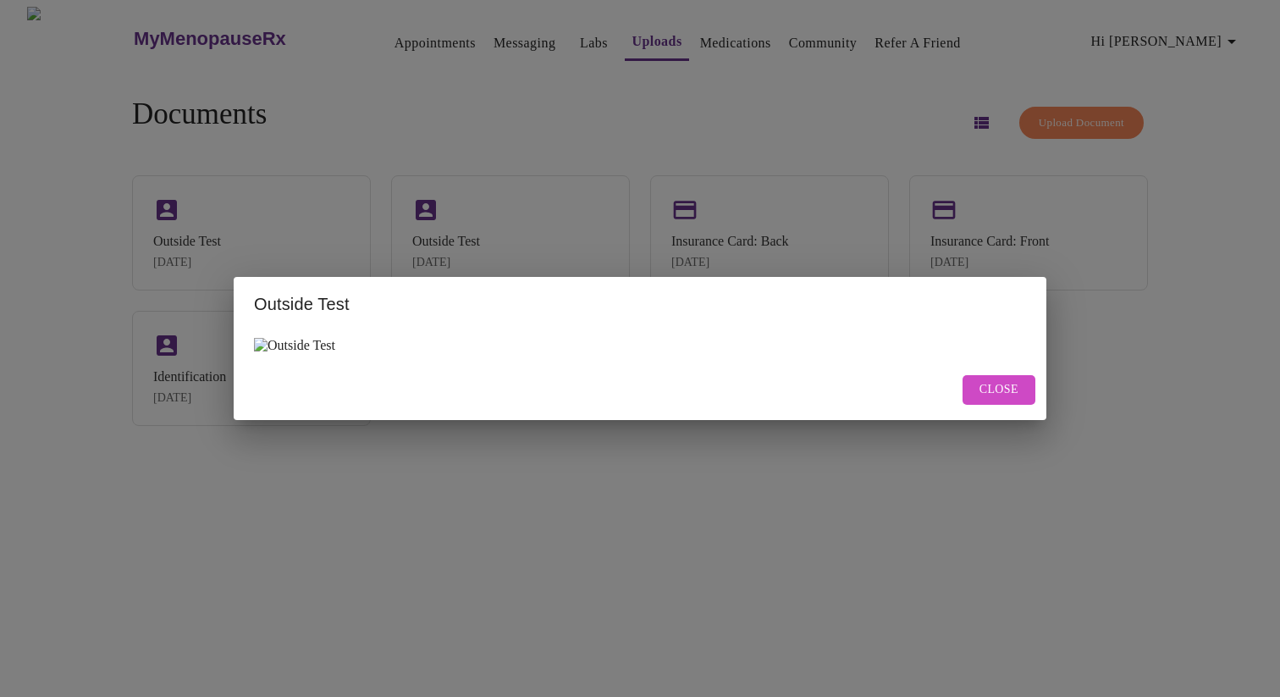
click at [260, 348] on img at bounding box center [294, 345] width 81 height 15
click at [1003, 393] on span "Close" at bounding box center [999, 389] width 39 height 21
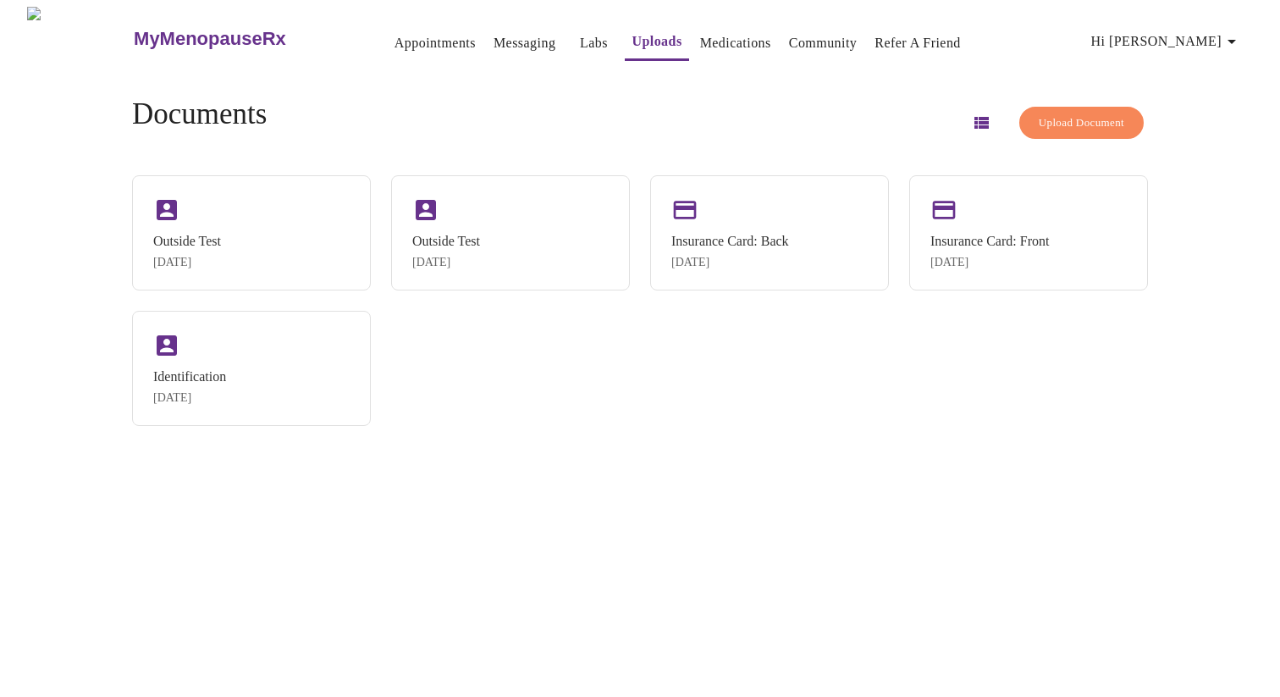
click at [494, 37] on link "Messaging" at bounding box center [525, 43] width 62 height 24
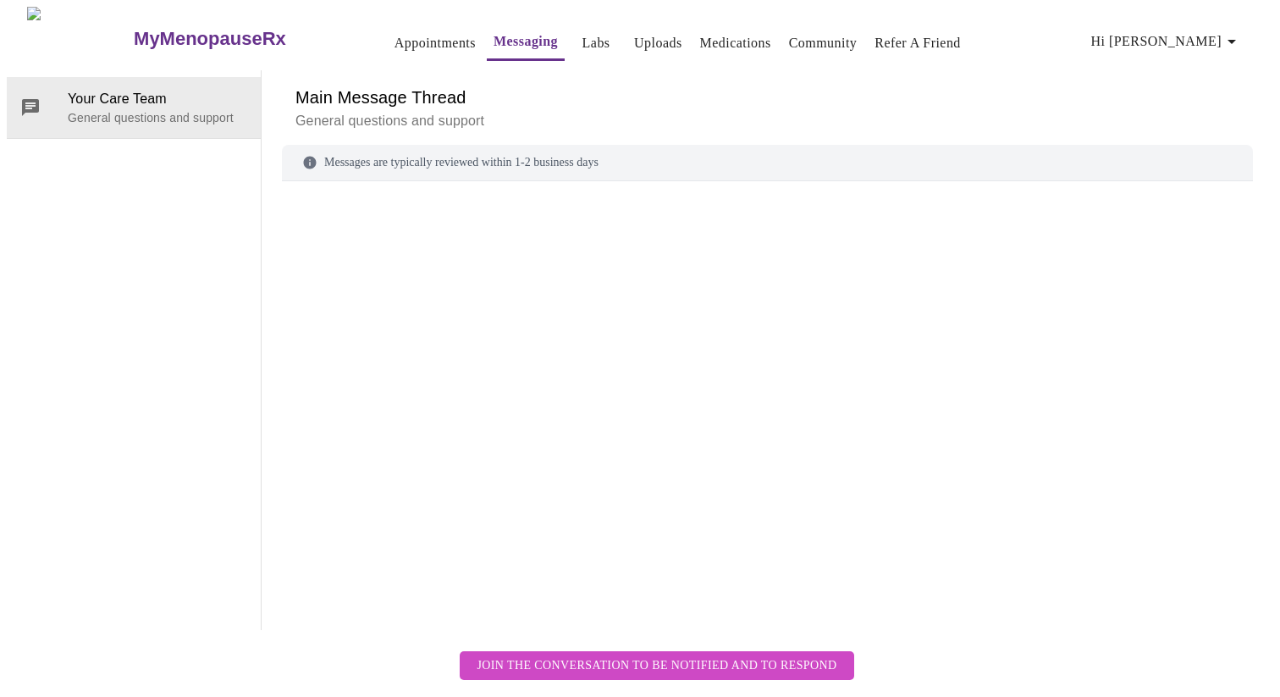
scroll to position [63, 0]
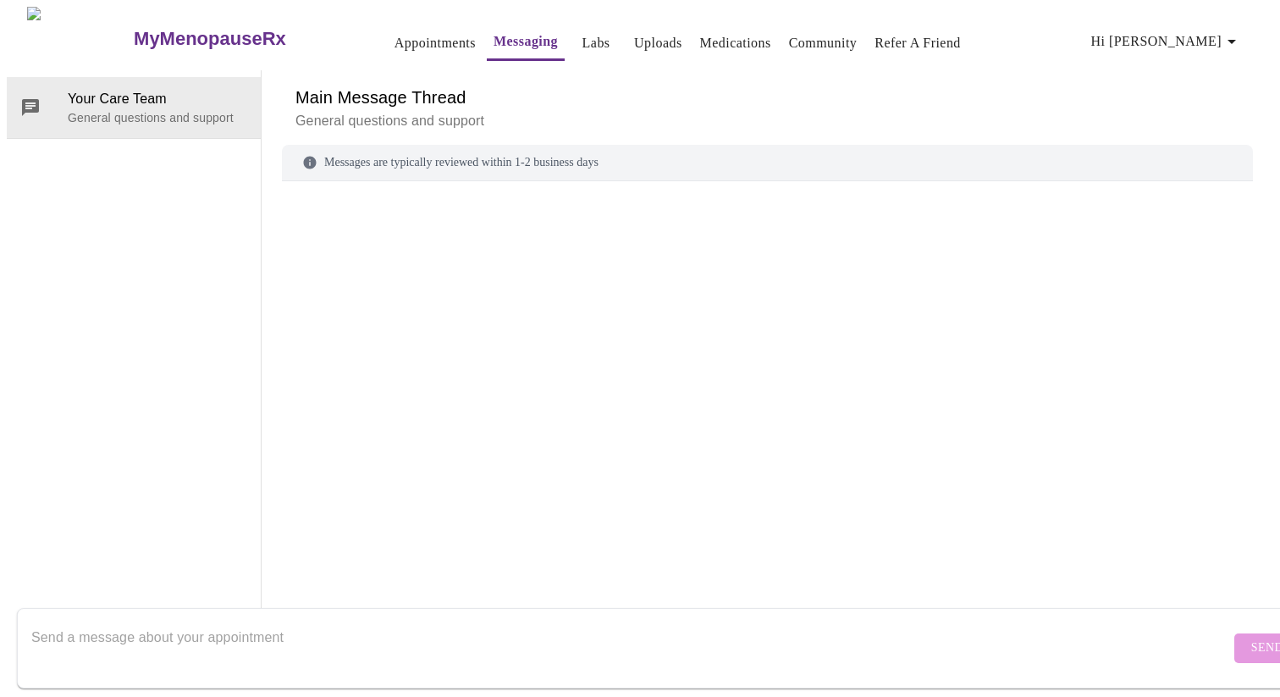
click at [270, 622] on textarea "Send a message about your appointment" at bounding box center [630, 648] width 1199 height 54
type textarea "F"
type textarea "What is the best way for me to upload my outside blood tests?"
click at [1251, 638] on span "Send" at bounding box center [1267, 648] width 32 height 21
